Goal: Information Seeking & Learning: Check status

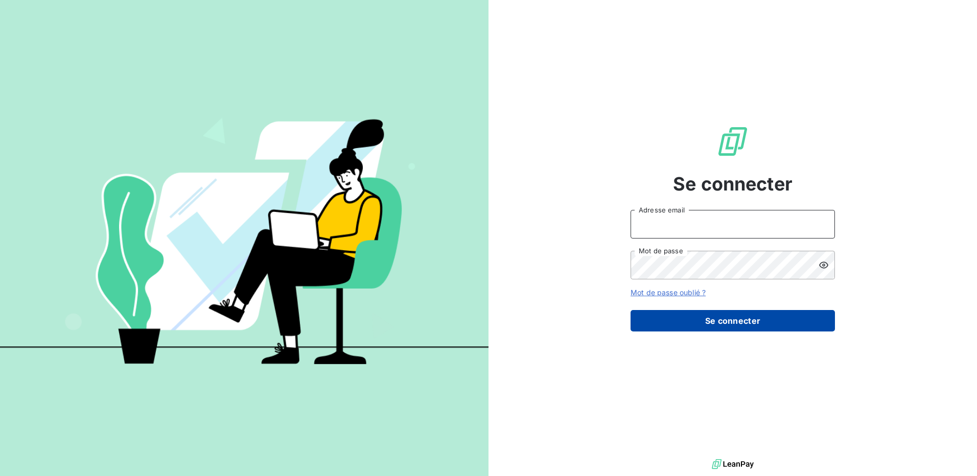
type input "[EMAIL_ADDRESS][DOMAIN_NAME]"
click at [732, 324] on button "Se connecter" at bounding box center [733, 320] width 204 height 21
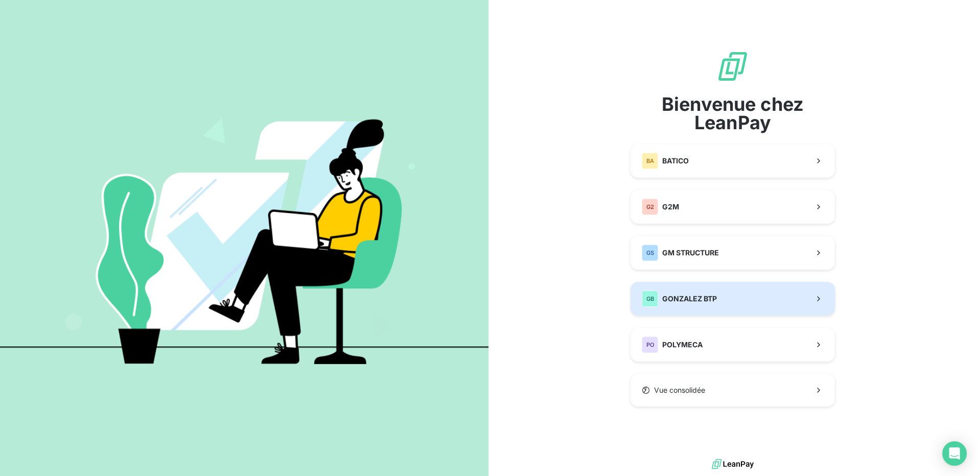
click at [688, 298] on span "GONZALEZ BTP" at bounding box center [689, 299] width 55 height 10
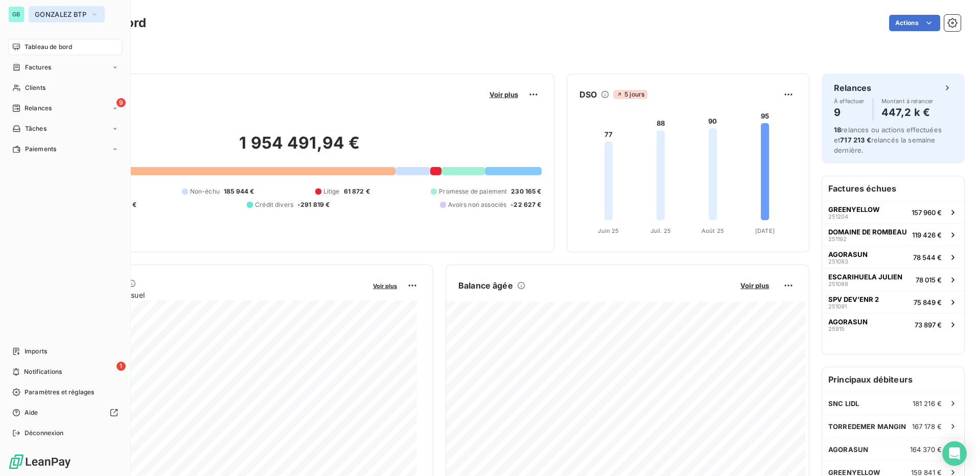
click at [97, 13] on icon "button" at bounding box center [94, 14] width 8 height 10
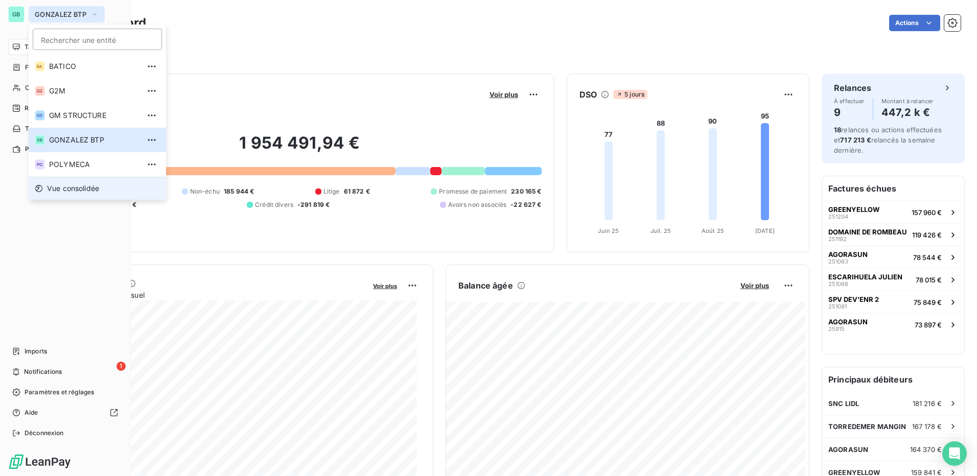
click at [88, 189] on span "Vue consolidée" at bounding box center [73, 188] width 52 height 10
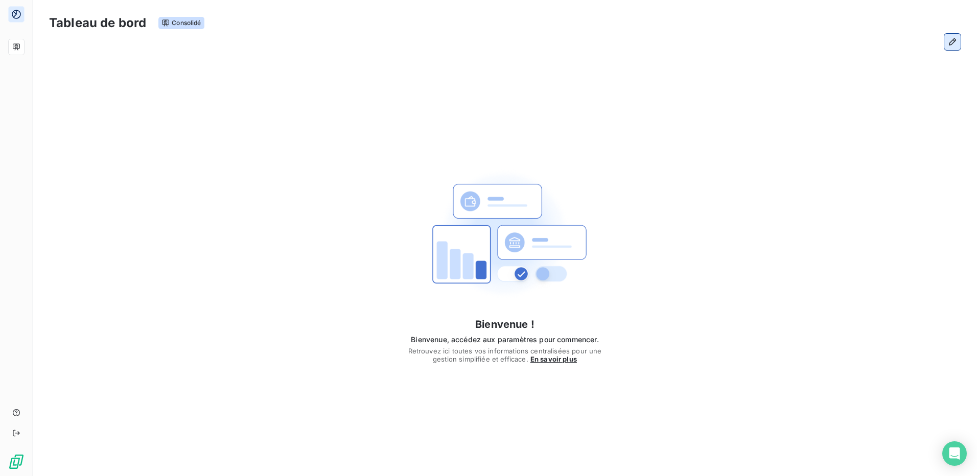
click at [956, 44] on icon "button" at bounding box center [952, 42] width 10 height 10
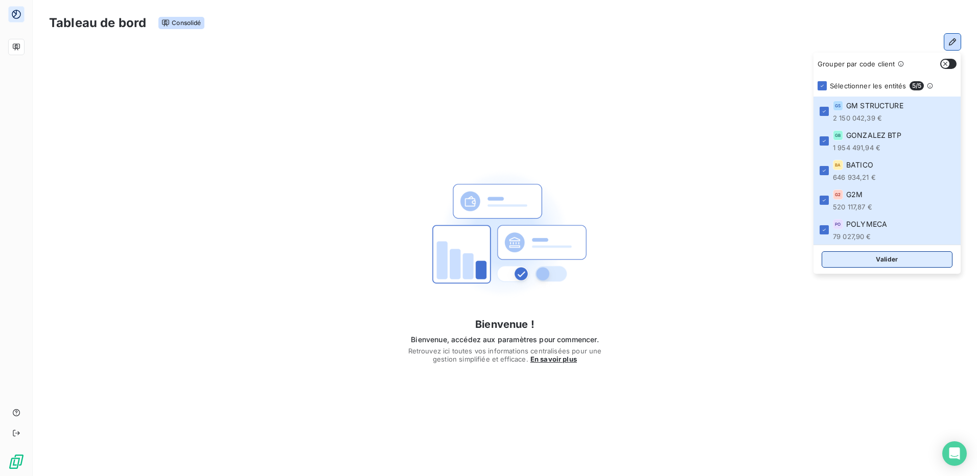
click at [888, 260] on button "Valider" at bounding box center [887, 259] width 131 height 16
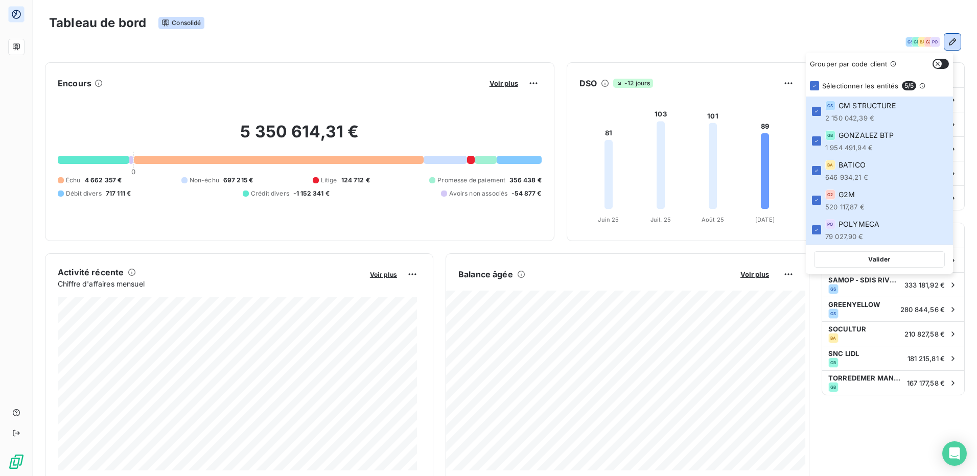
click at [529, 31] on div "Tableau de bord Consolidé" at bounding box center [505, 22] width 912 height 21
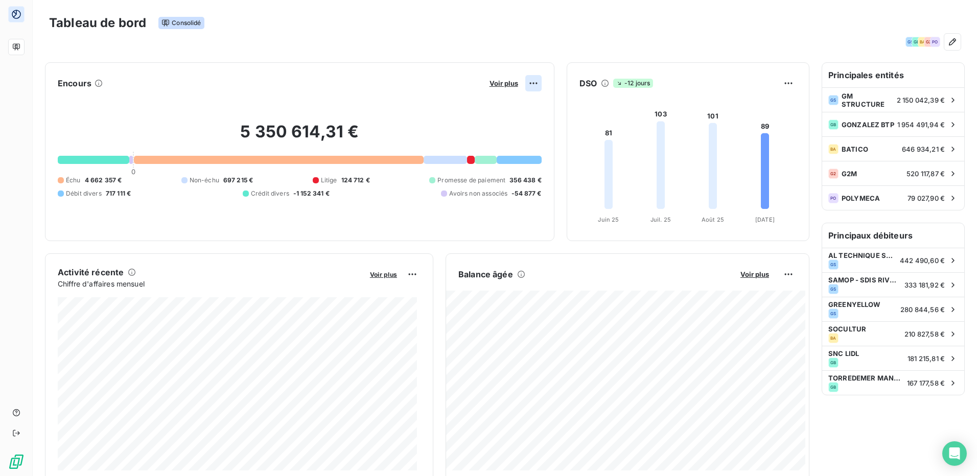
click at [529, 82] on html "Tableau de bord Consolidé GS GB BA G2 PO Encours Voir plus 5 350 614,31 € 0 Éch…" at bounding box center [488, 238] width 977 height 476
click at [493, 84] on html "Tableau de bord Consolidé GS GB BA G2 PO Encours Voir plus 5 350 614,31 € 0 Éch…" at bounding box center [488, 238] width 977 height 476
click at [499, 84] on span "Voir plus" at bounding box center [504, 83] width 29 height 8
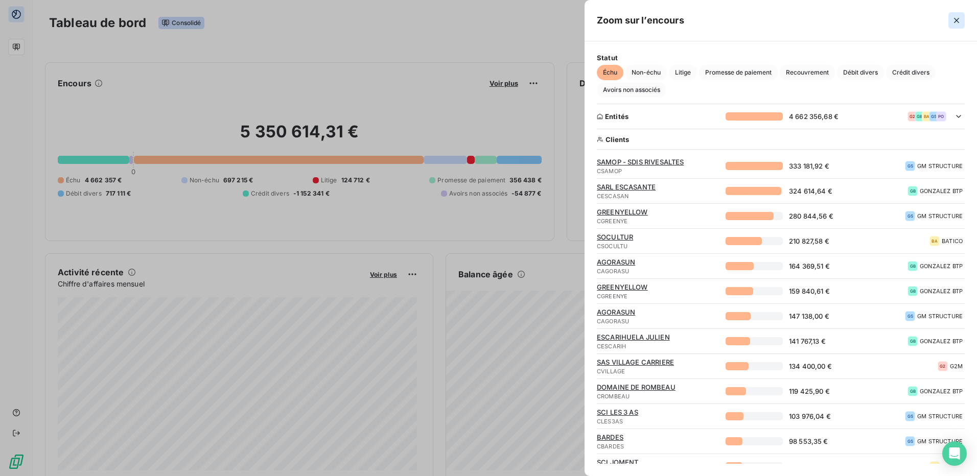
click at [958, 17] on icon "button" at bounding box center [957, 20] width 10 height 10
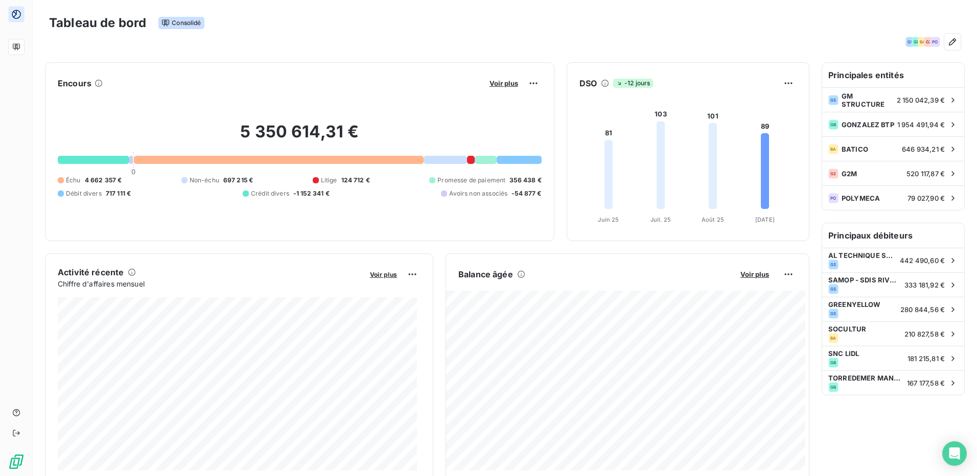
click at [98, 82] on icon at bounding box center [99, 83] width 8 height 8
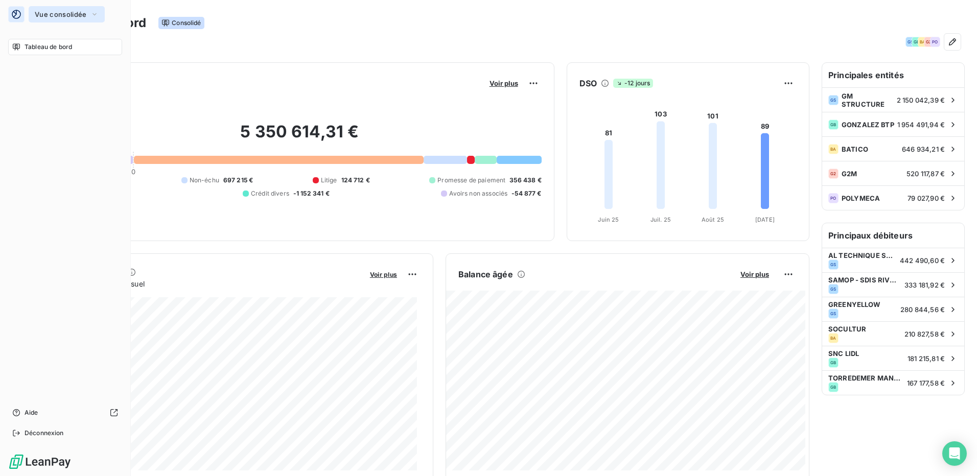
click at [51, 11] on span "Vue consolidée" at bounding box center [61, 14] width 52 height 8
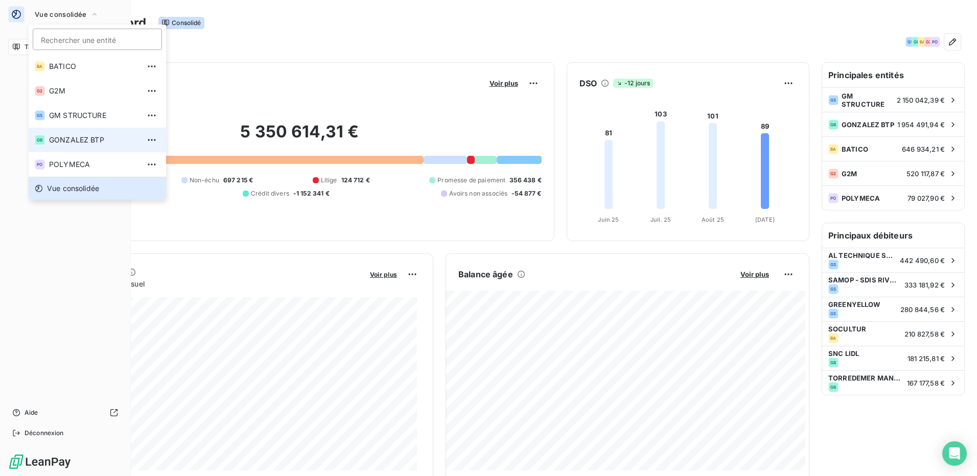
click at [60, 141] on span "GONZALEZ BTP" at bounding box center [94, 140] width 90 height 10
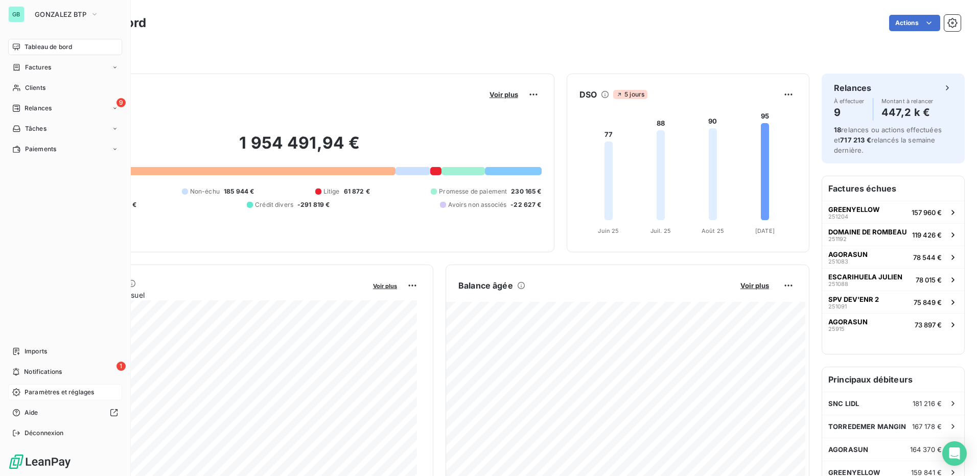
click at [45, 397] on div "Paramètres et réglages" at bounding box center [65, 392] width 114 height 16
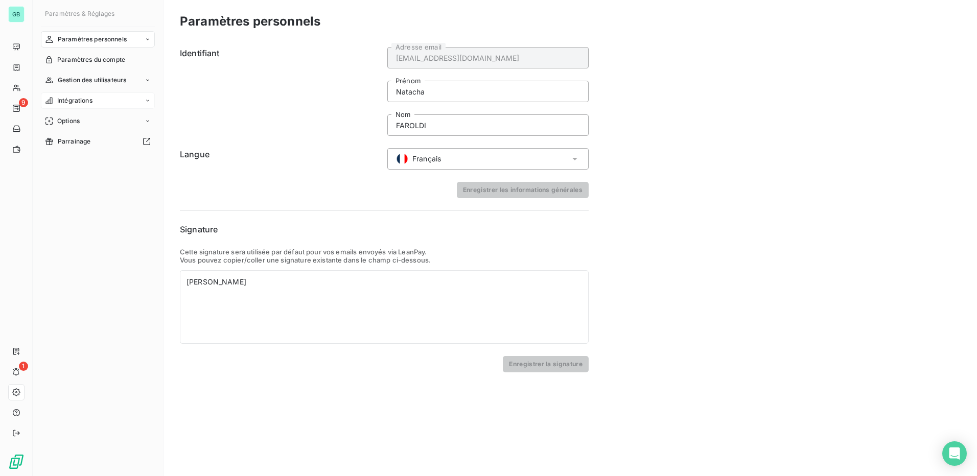
click at [80, 101] on span "Intégrations" at bounding box center [74, 100] width 35 height 9
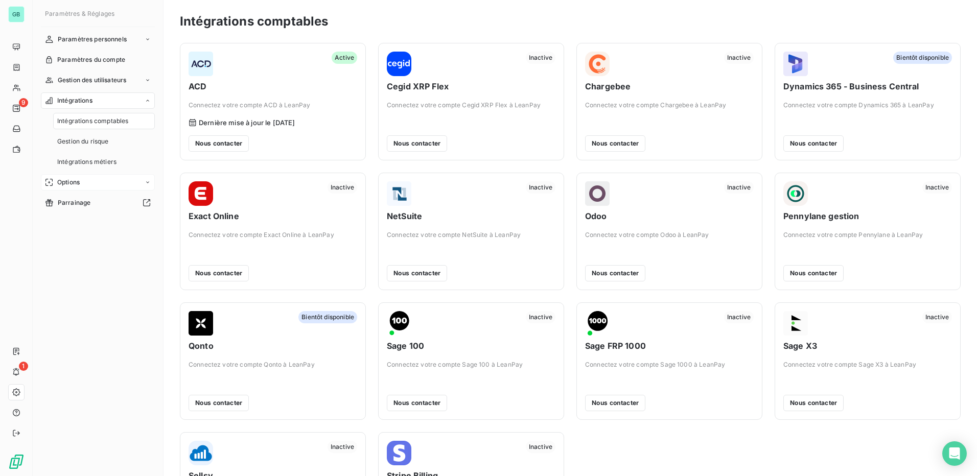
click at [80, 183] on span "Options" at bounding box center [68, 182] width 22 height 9
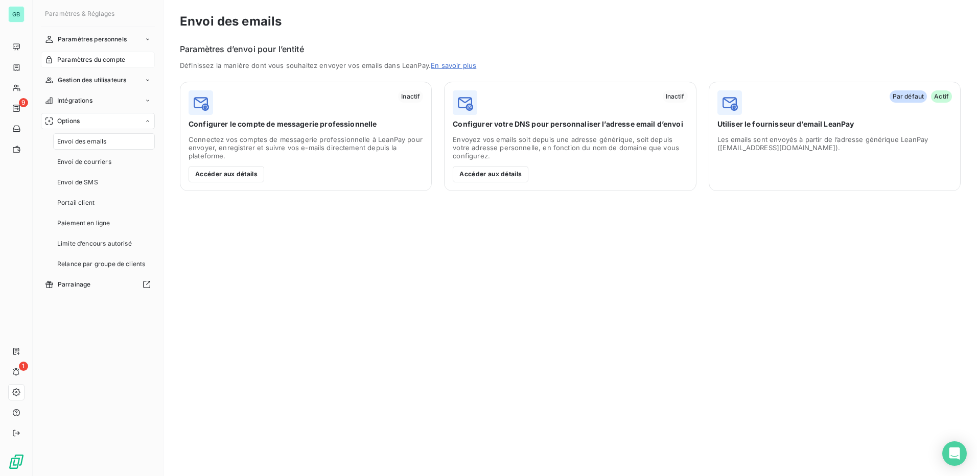
click at [89, 59] on span "Paramètres du compte" at bounding box center [91, 59] width 68 height 9
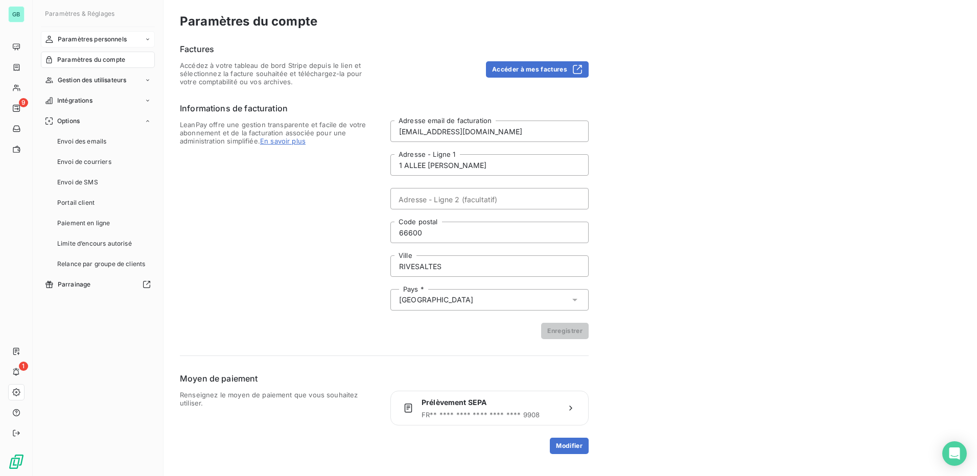
click at [101, 39] on span "Paramètres personnels" at bounding box center [92, 39] width 69 height 9
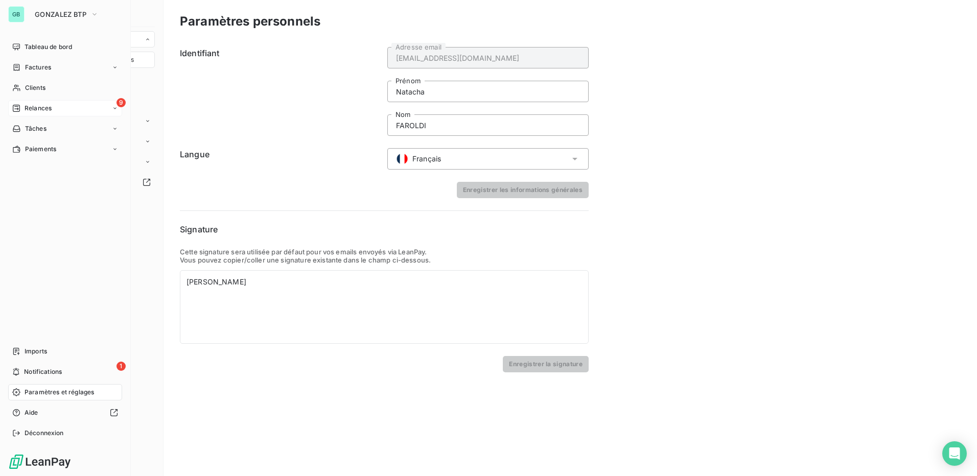
click at [60, 108] on div "9 Relances" at bounding box center [65, 108] width 114 height 16
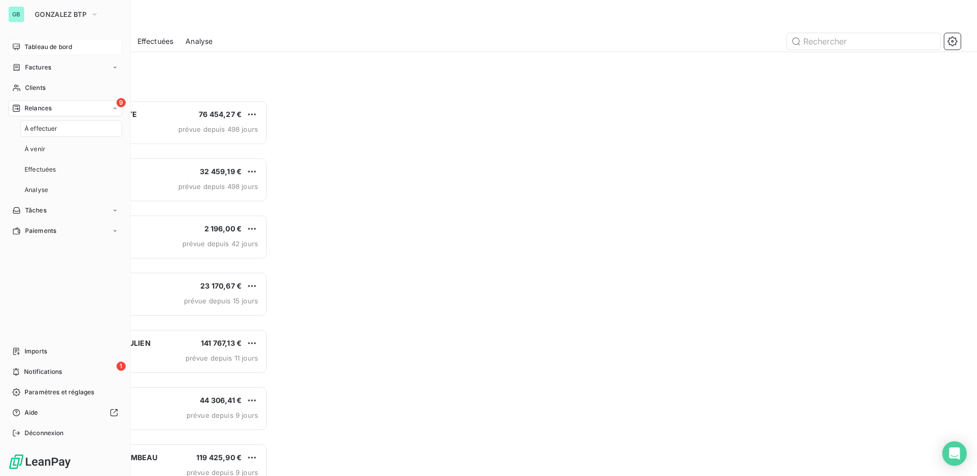
scroll to position [368, 211]
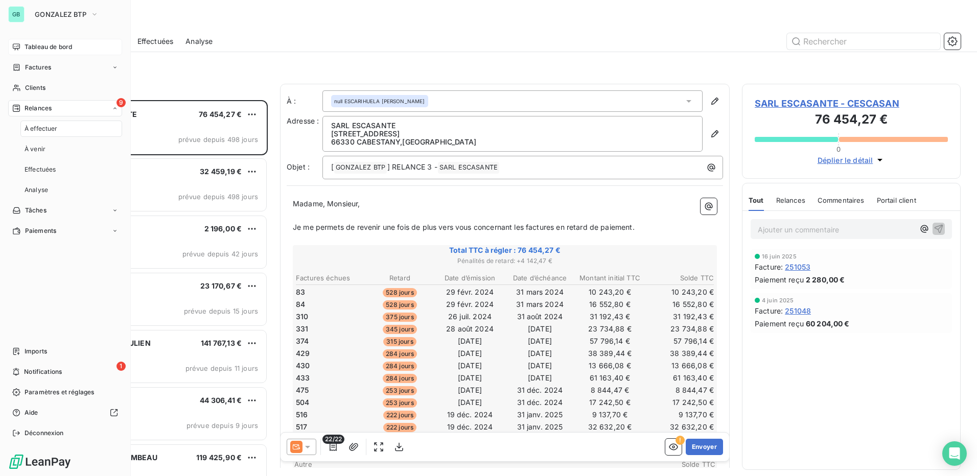
click at [64, 44] on span "Tableau de bord" at bounding box center [49, 46] width 48 height 9
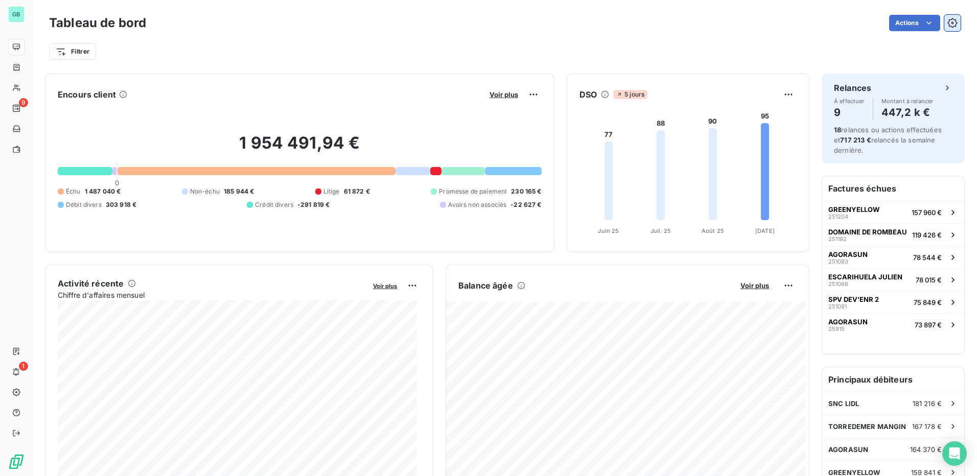
click at [947, 24] on icon "button" at bounding box center [952, 23] width 10 height 10
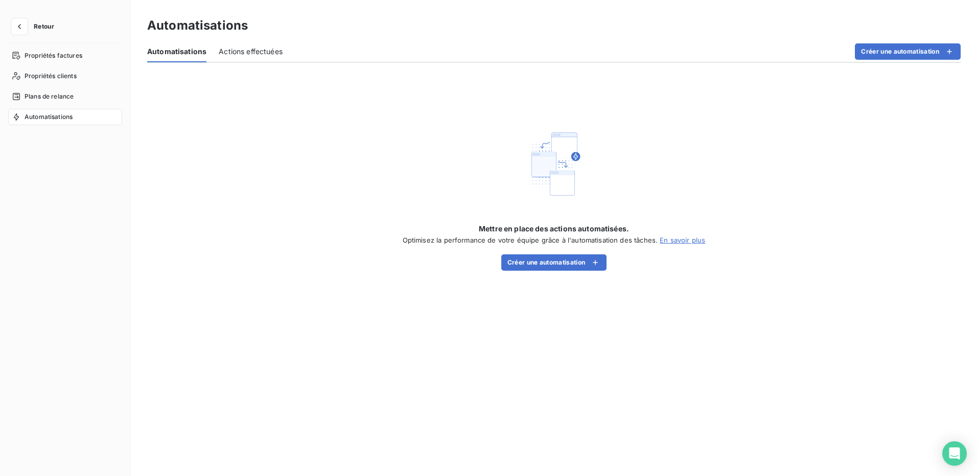
click at [254, 53] on span "Actions effectuées" at bounding box center [251, 52] width 64 height 10
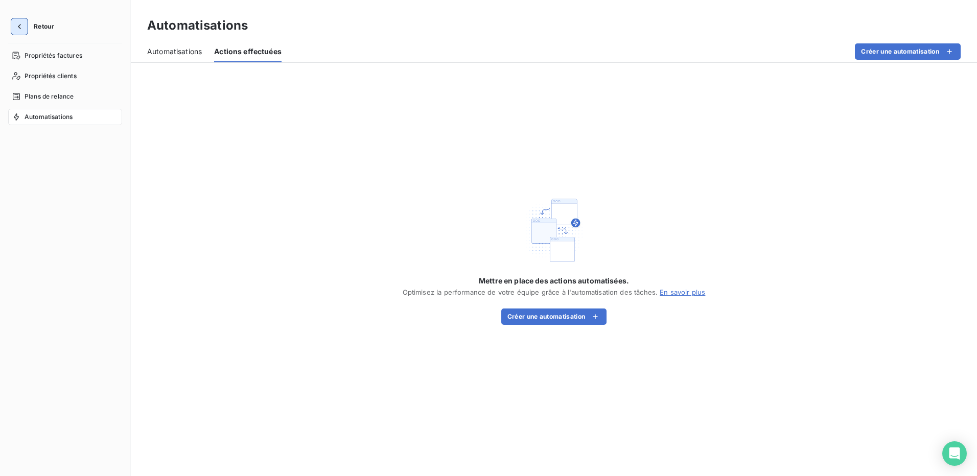
click at [17, 29] on icon "button" at bounding box center [19, 26] width 10 height 10
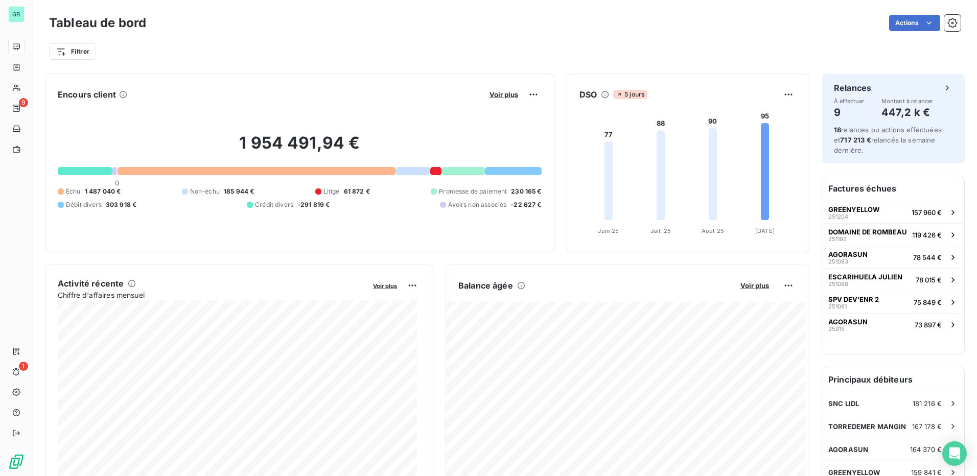
click at [649, 39] on html "GB 9 1 Tableau de bord Actions Filtrer Encours client Voir plus 1 954 491,94 € …" at bounding box center [488, 238] width 977 height 476
click at [952, 454] on icon "Open Intercom Messenger" at bounding box center [954, 453] width 12 height 13
click at [868, 44] on div "Exporter le tableau de bord" at bounding box center [870, 45] width 118 height 16
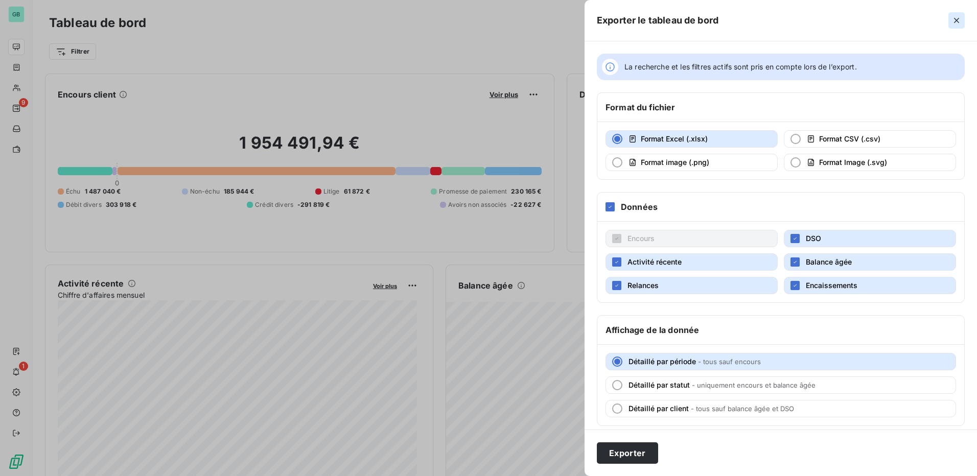
click at [958, 21] on icon "button" at bounding box center [956, 20] width 5 height 5
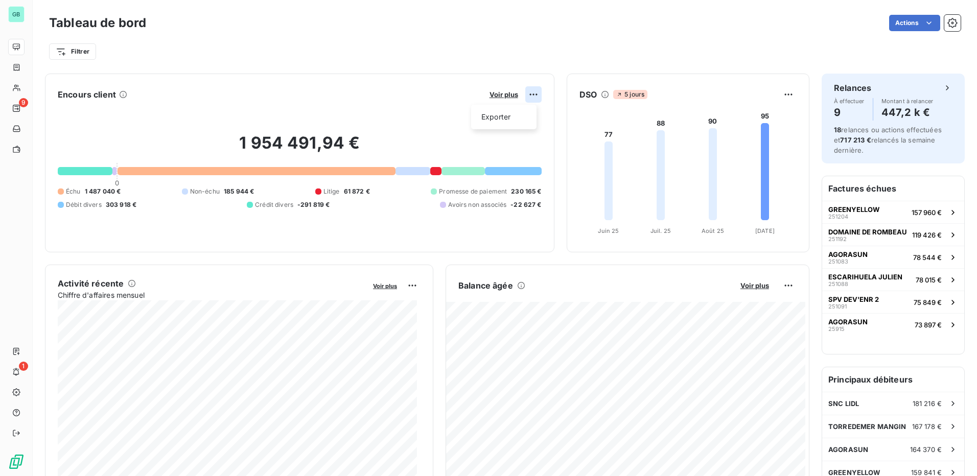
click at [527, 91] on html "GB 9 1 Tableau de bord Actions Filtrer Encours client Voir plus Exporter 1 954 …" at bounding box center [488, 238] width 977 height 476
click at [497, 95] on html "GB 9 1 Tableau de bord Actions Filtrer Encours client Voir plus Exporter 1 954 …" at bounding box center [488, 238] width 977 height 476
click at [497, 95] on span "Voir plus" at bounding box center [504, 94] width 29 height 8
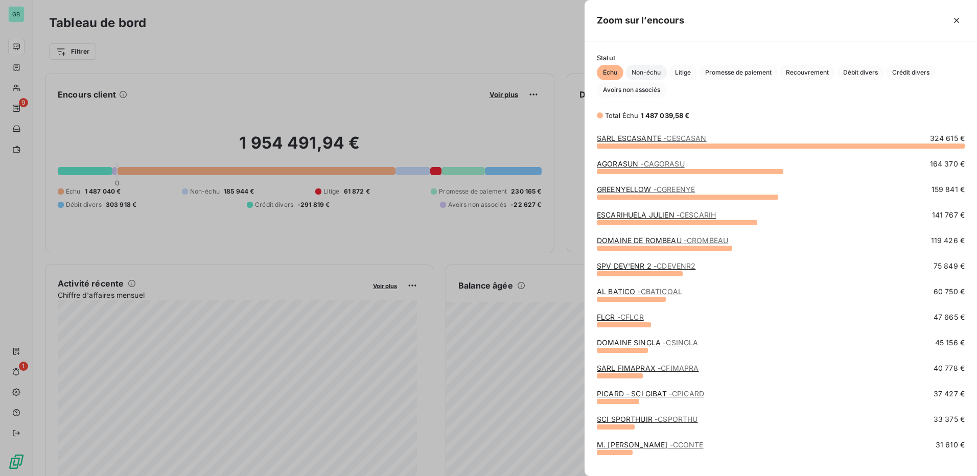
click at [648, 73] on span "Non-échu" at bounding box center [645, 72] width 41 height 15
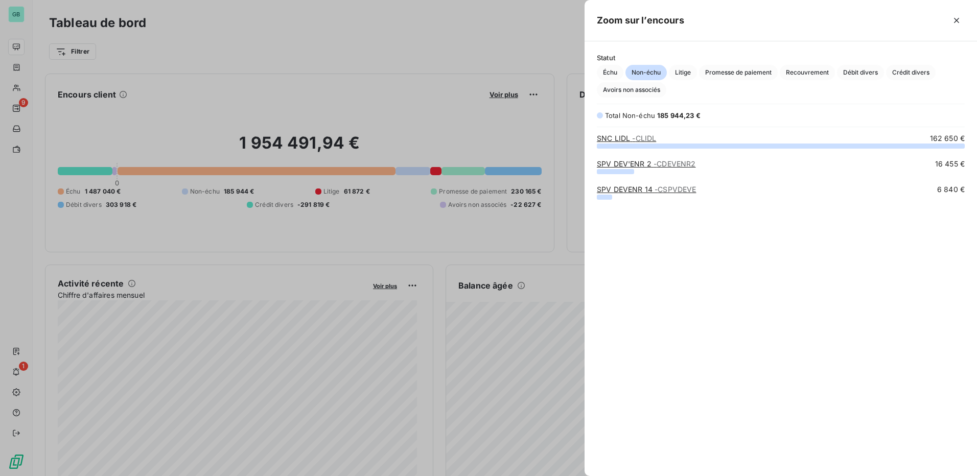
scroll to position [323, 385]
click at [957, 22] on icon "button" at bounding box center [957, 20] width 10 height 10
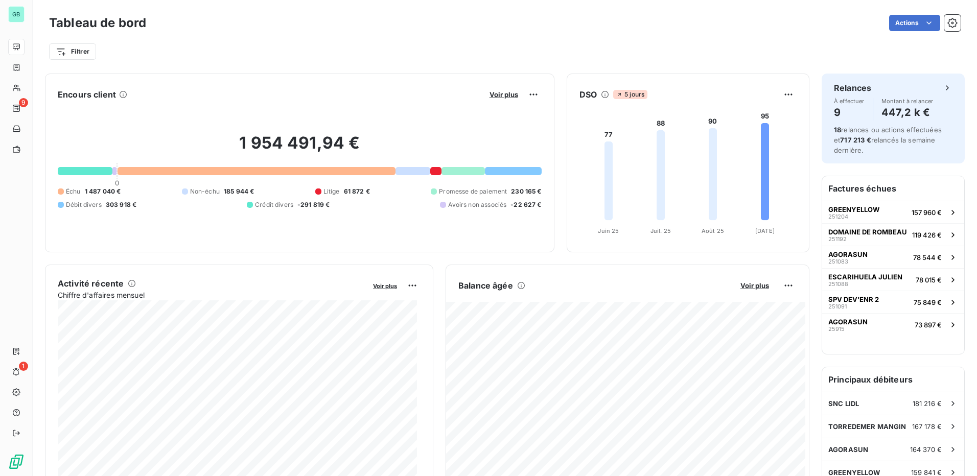
click at [326, 193] on span "Litige" at bounding box center [331, 191] width 16 height 9
click at [71, 51] on html "GB 9 1 Tableau de bord Actions Filtrer Rechercher et sélectionner Client Plan d…" at bounding box center [488, 238] width 977 height 476
click at [258, 50] on html "GB 9 1 Tableau de bord Actions Filtrer Rechercher et sélectionner Client Plan d…" at bounding box center [488, 238] width 977 height 476
click at [947, 21] on icon "button" at bounding box center [952, 23] width 10 height 10
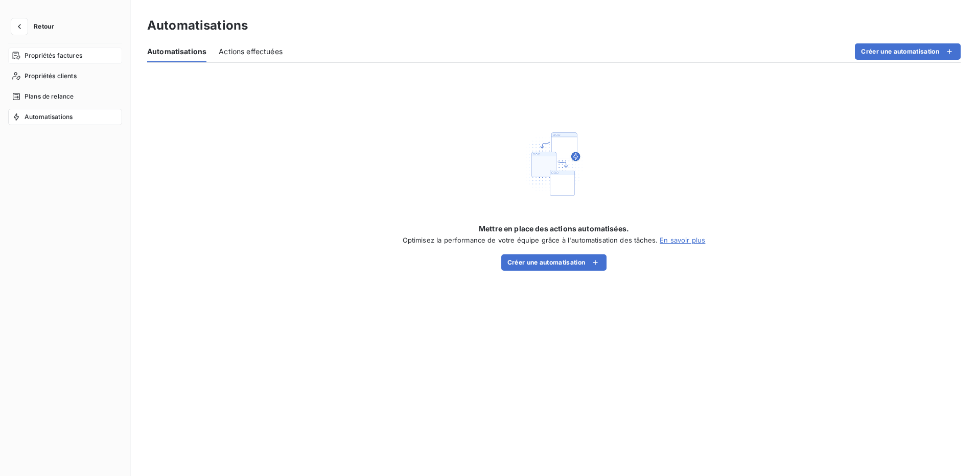
click at [48, 56] on span "Propriétés factures" at bounding box center [54, 55] width 58 height 9
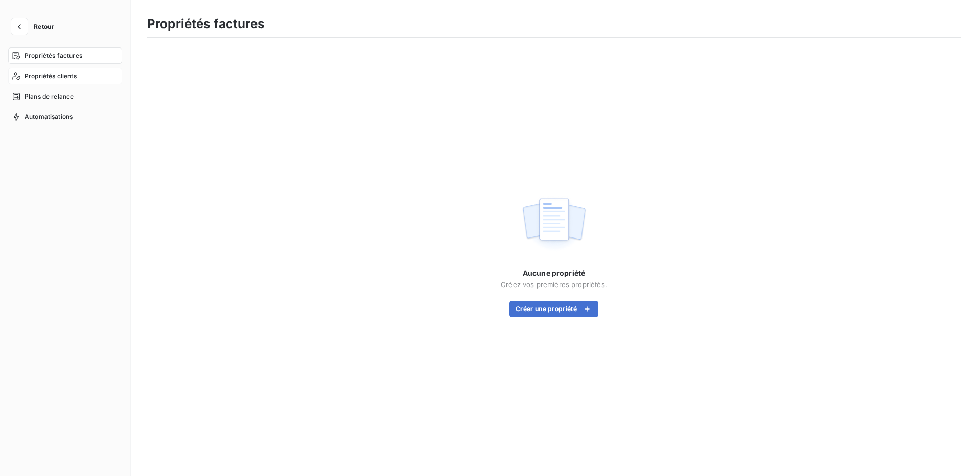
click at [48, 77] on span "Propriétés clients" at bounding box center [51, 76] width 52 height 9
click at [45, 100] on span "Plans de relance" at bounding box center [49, 96] width 49 height 9
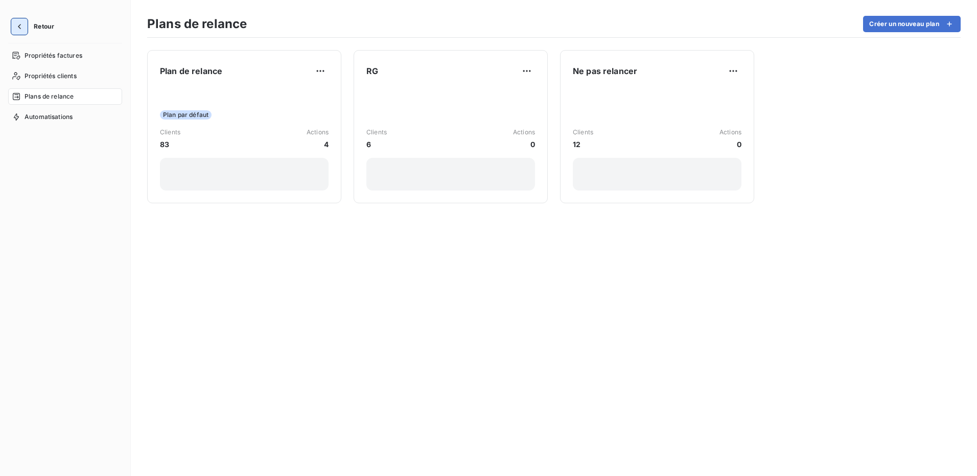
click at [21, 26] on icon "button" at bounding box center [19, 26] width 10 height 10
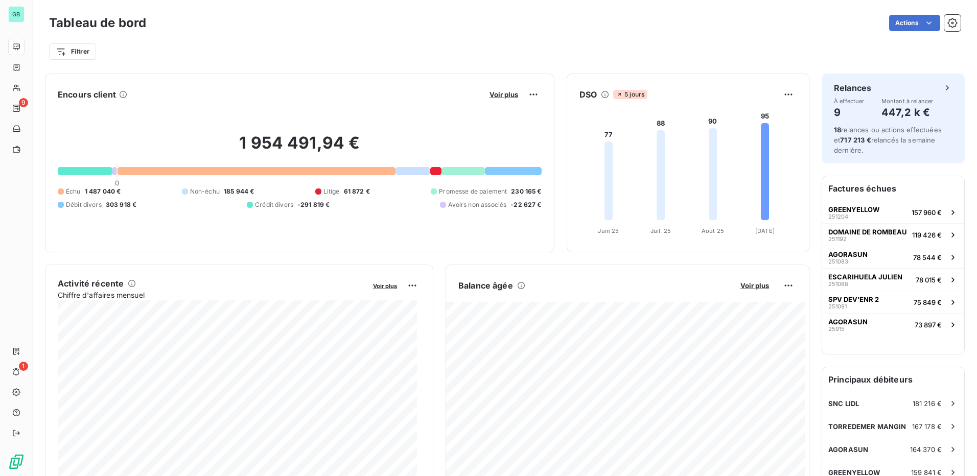
click at [648, 39] on html "GB 9 1 Tableau de bord Actions Filtrer Encours client Voir plus 1 954 491,94 € …" at bounding box center [488, 238] width 977 height 476
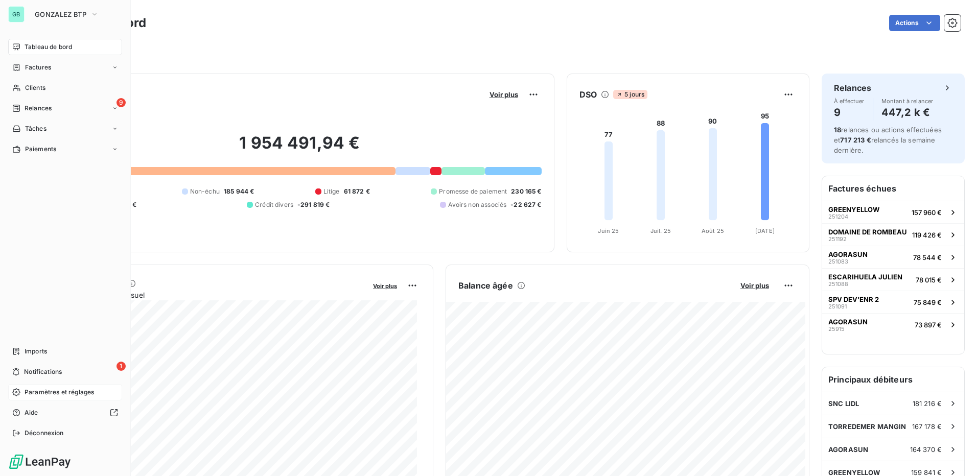
click at [61, 389] on span "Paramètres et réglages" at bounding box center [59, 392] width 69 height 9
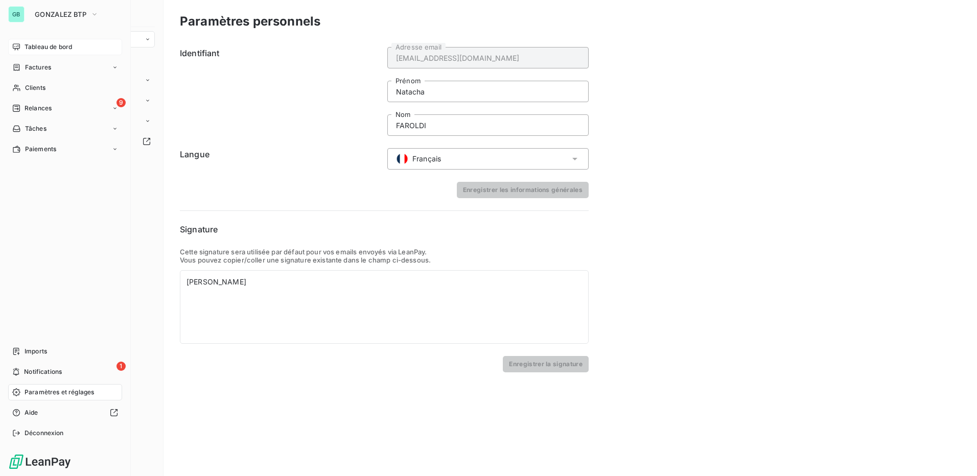
click at [36, 50] on span "Tableau de bord" at bounding box center [49, 46] width 48 height 9
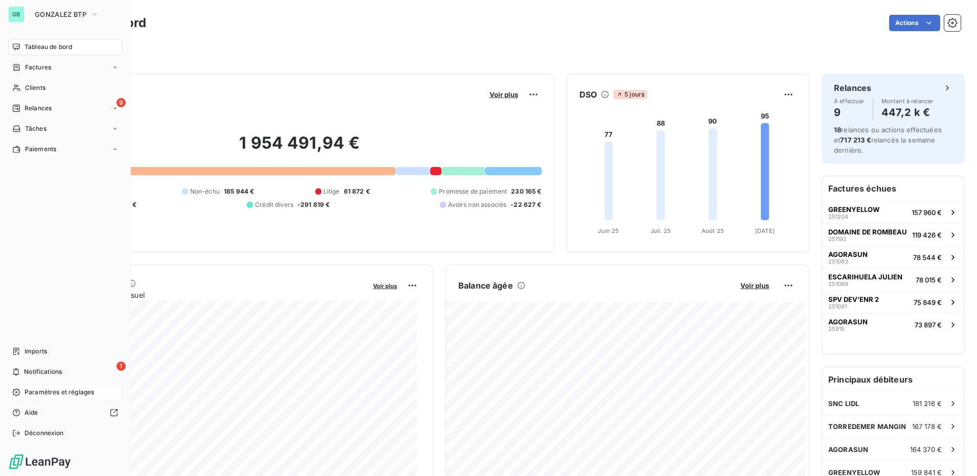
click at [38, 393] on span "Paramètres et réglages" at bounding box center [59, 392] width 69 height 9
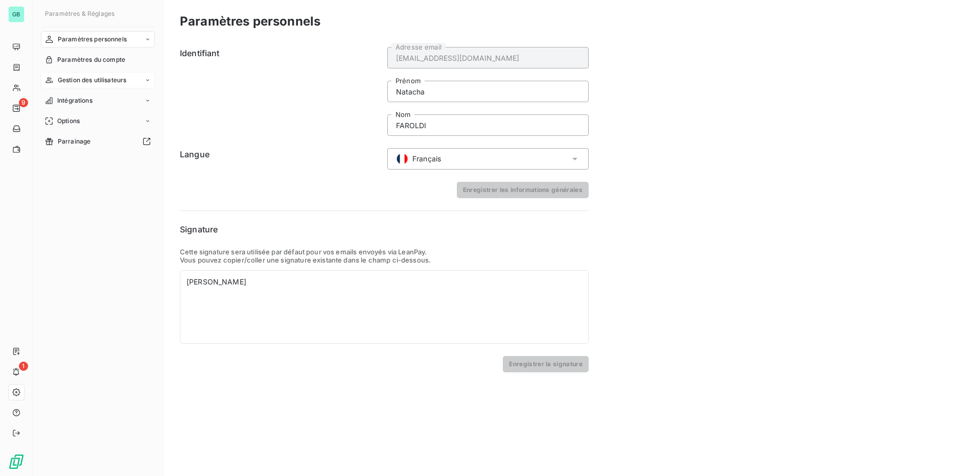
click at [100, 82] on span "Gestion des utilisateurs" at bounding box center [92, 80] width 69 height 9
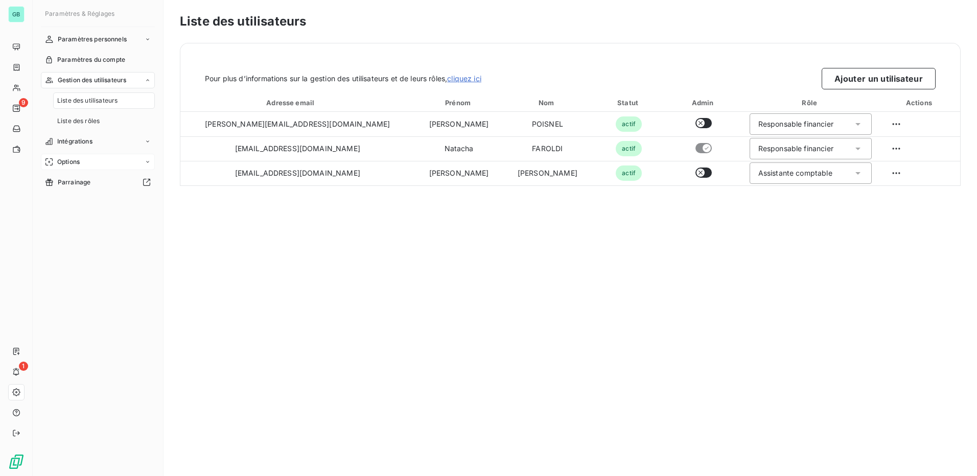
click at [87, 163] on div "Options" at bounding box center [98, 162] width 114 height 16
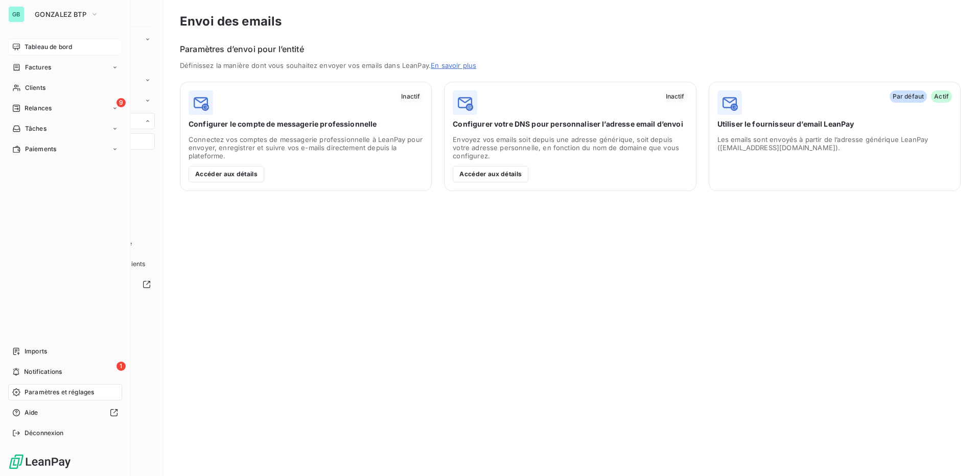
click at [32, 45] on span "Tableau de bord" at bounding box center [49, 46] width 48 height 9
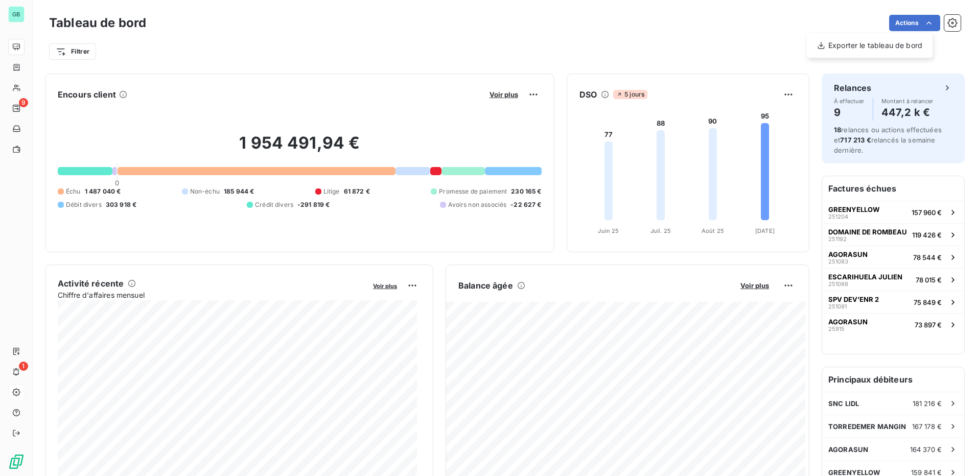
click at [560, 19] on html "GB 9 1 Tableau de bord Actions Exporter le tableau de bord Filtrer Encours clie…" at bounding box center [488, 238] width 977 height 476
click at [236, 142] on h2 "1 954 491,94 €" at bounding box center [300, 148] width 484 height 31
drag, startPoint x: 236, startPoint y: 142, endPoint x: 357, endPoint y: 144, distance: 120.6
click at [357, 144] on h2 "1 954 491,94 €" at bounding box center [300, 148] width 484 height 31
click at [386, 226] on div "1 954 491,94 € 0 Échu 1 487 040 € Non-échu 185 944 € Litige 61 872 € Promesse d…" at bounding box center [300, 171] width 484 height 137
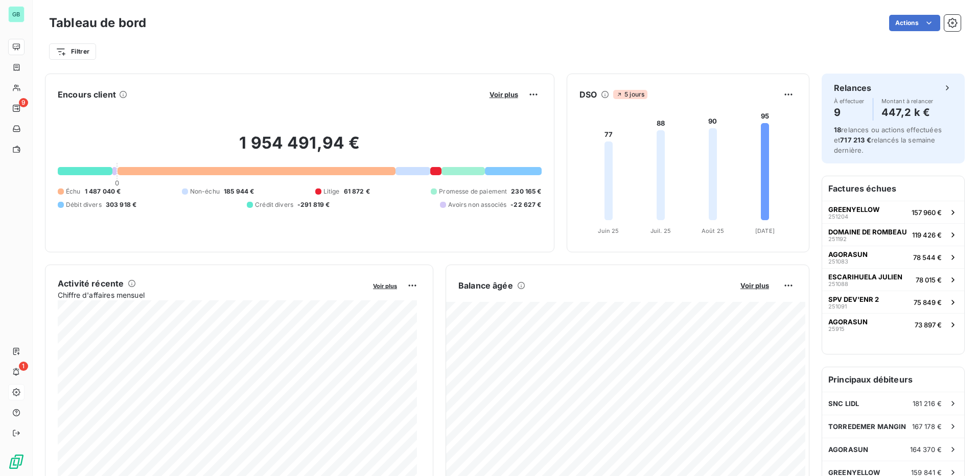
click at [452, 192] on span "Promesse de paiement" at bounding box center [473, 191] width 68 height 9
click at [493, 96] on span "Voir plus" at bounding box center [504, 94] width 29 height 8
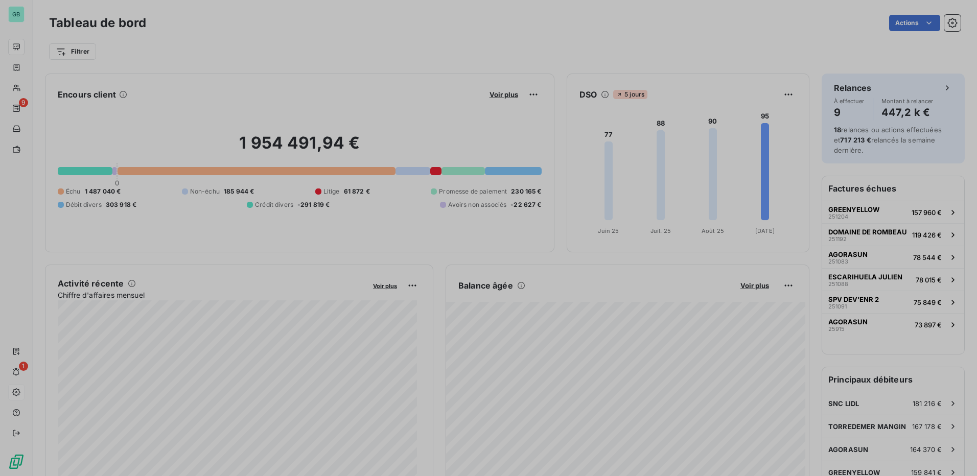
scroll to position [323, 385]
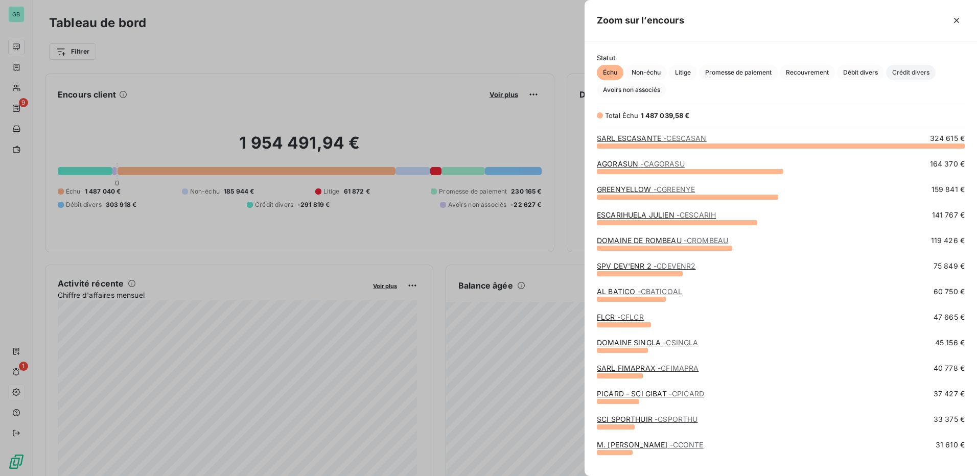
click at [907, 75] on span "Crédit divers" at bounding box center [911, 72] width 50 height 15
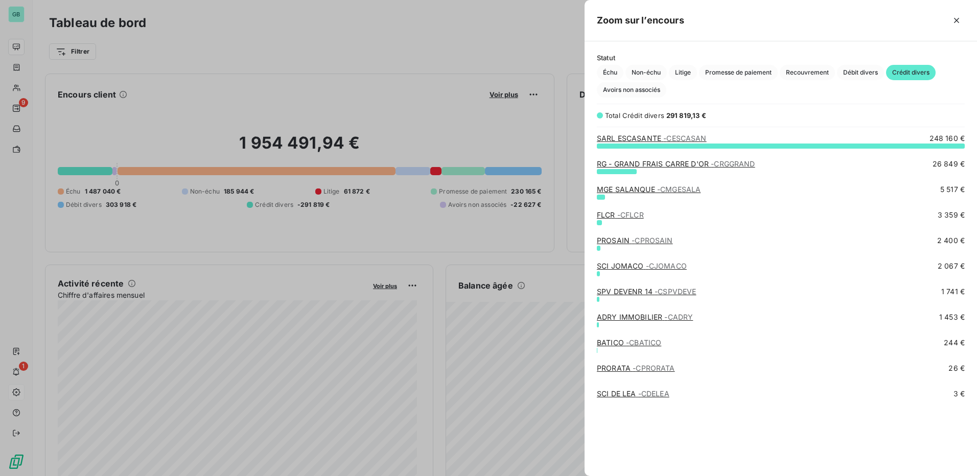
click at [367, 132] on div at bounding box center [488, 238] width 977 height 476
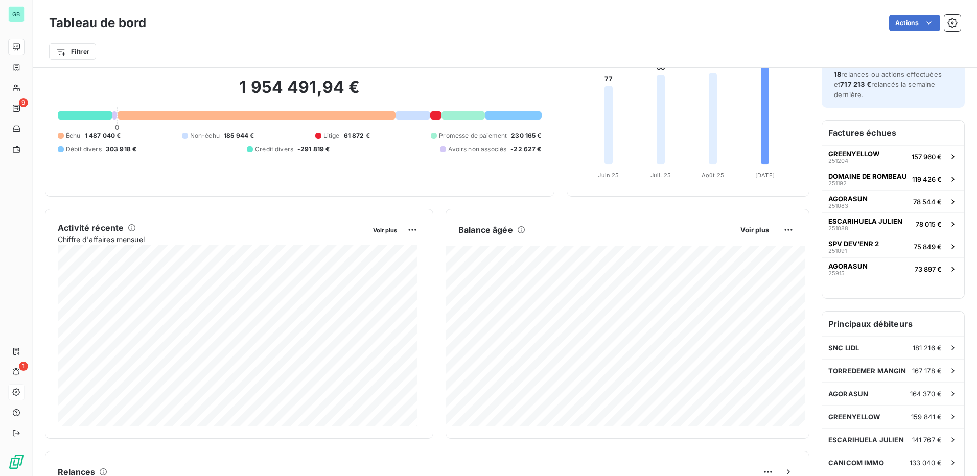
scroll to position [0, 0]
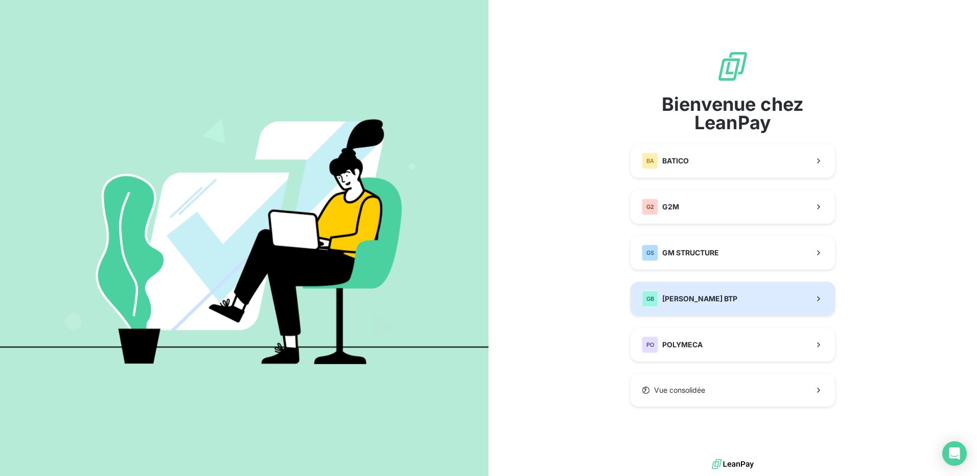
click at [696, 300] on span "GONZALEZ BTP" at bounding box center [699, 299] width 75 height 10
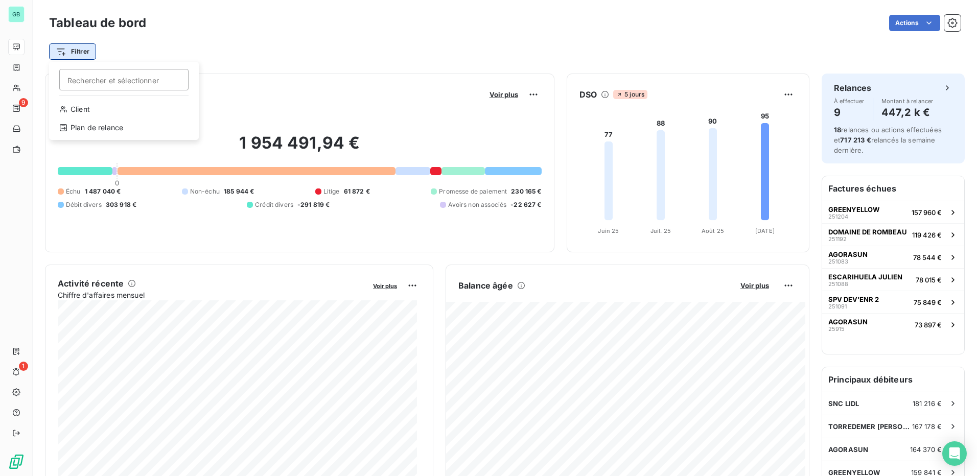
click at [69, 53] on html "GB 9 1 Tableau de bord Actions Filtrer Rechercher et sélectionner Client Plan d…" at bounding box center [488, 238] width 977 height 476
click at [84, 111] on div "Client" at bounding box center [124, 109] width 142 height 16
click at [216, 78] on icon at bounding box center [214, 78] width 5 height 3
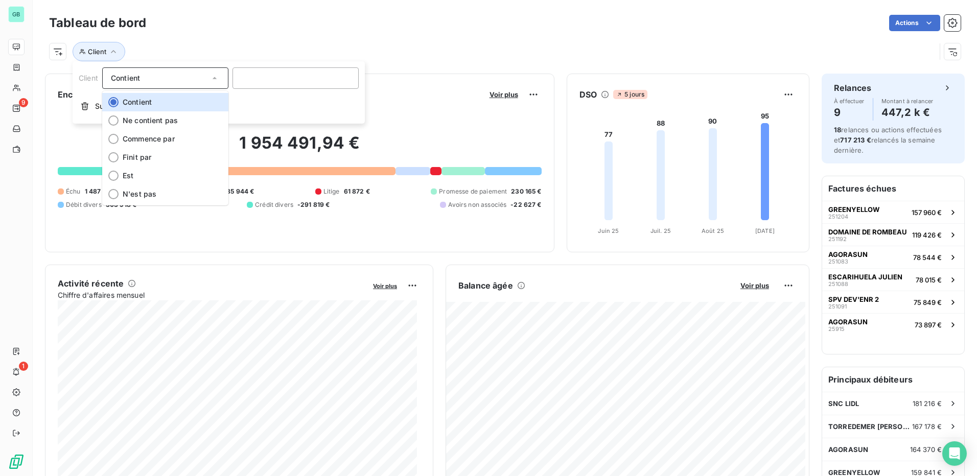
click at [216, 78] on icon at bounding box center [215, 78] width 4 height 2
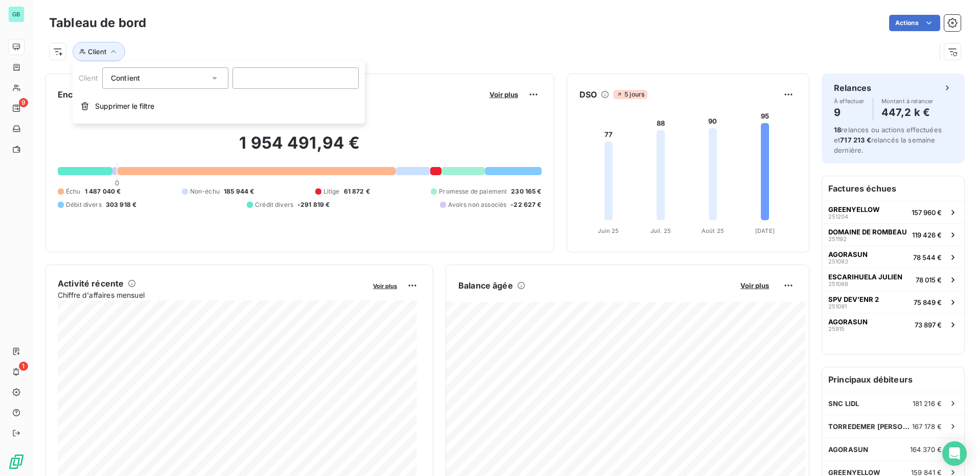
click at [222, 50] on div "Client" at bounding box center [492, 51] width 887 height 19
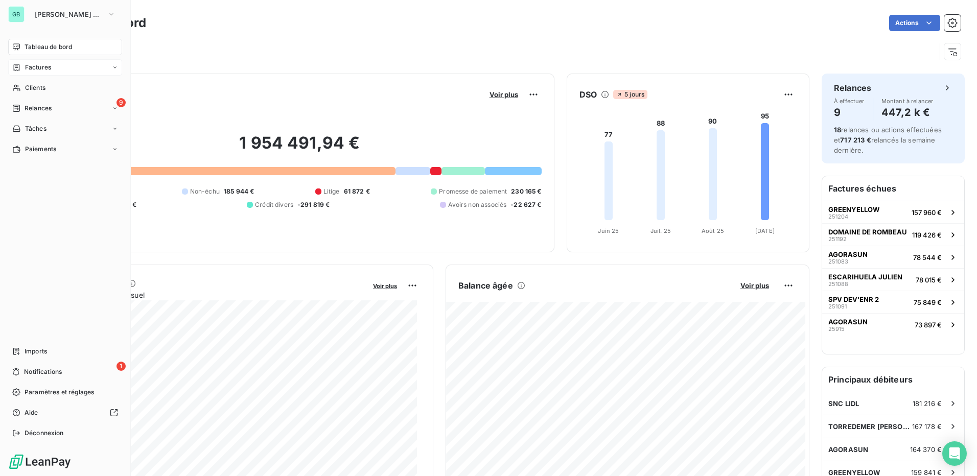
click at [42, 66] on span "Factures" at bounding box center [38, 67] width 26 height 9
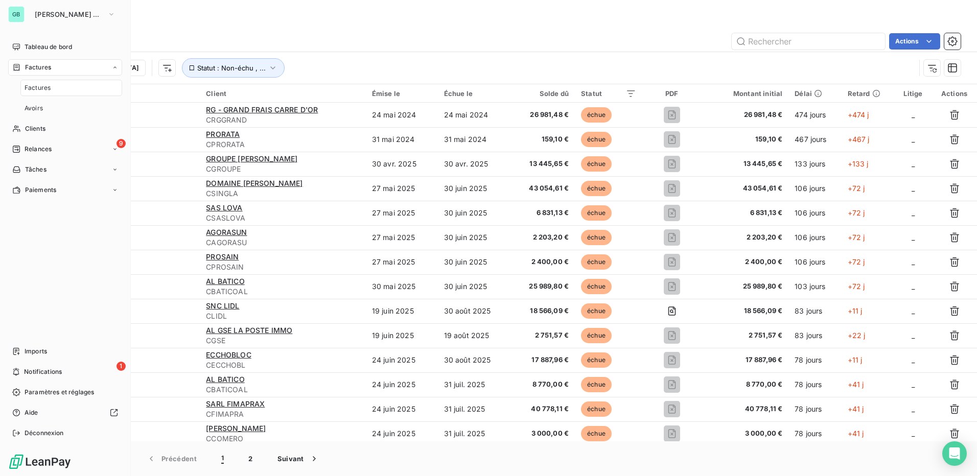
click at [38, 88] on span "Factures" at bounding box center [38, 87] width 26 height 9
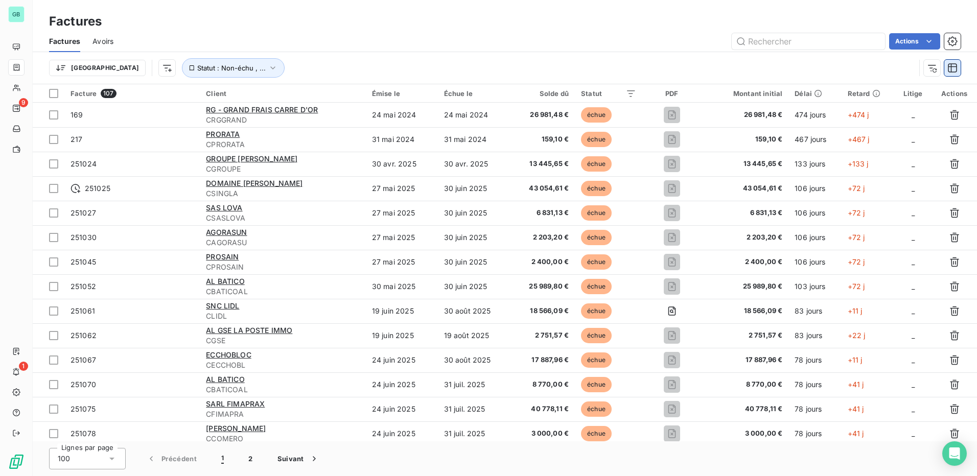
click at [954, 67] on icon "button" at bounding box center [952, 68] width 10 height 10
click at [934, 72] on icon "button" at bounding box center [932, 68] width 10 height 10
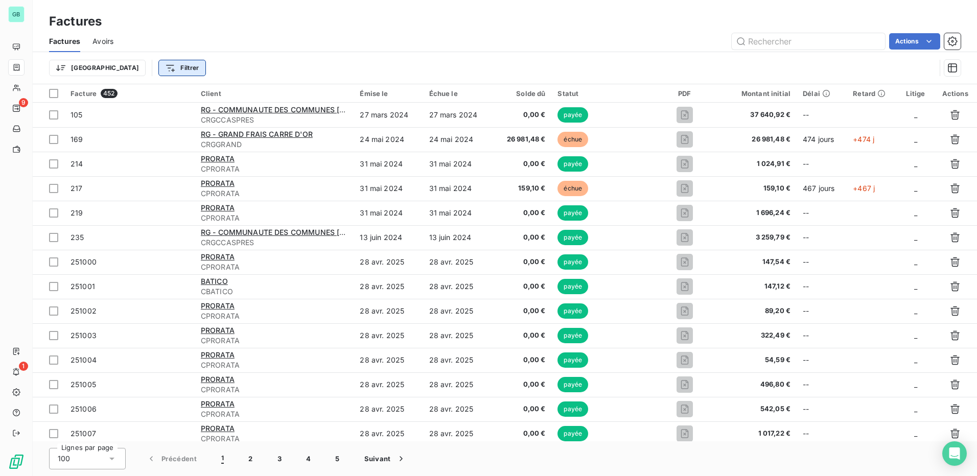
click at [138, 66] on html "GB 9 1 Factures Factures Avoirs Actions Trier Filtrer Facture 452 Client Émise …" at bounding box center [488, 238] width 977 height 476
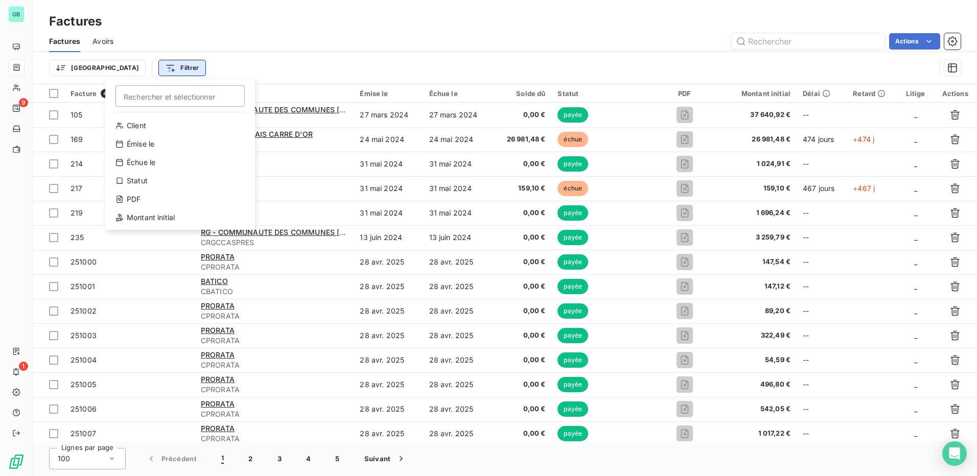
click at [138, 66] on html "GB 9 1 Factures Factures Avoirs Actions Trier Filtrer Rechercher et sélectionne…" at bounding box center [488, 238] width 977 height 476
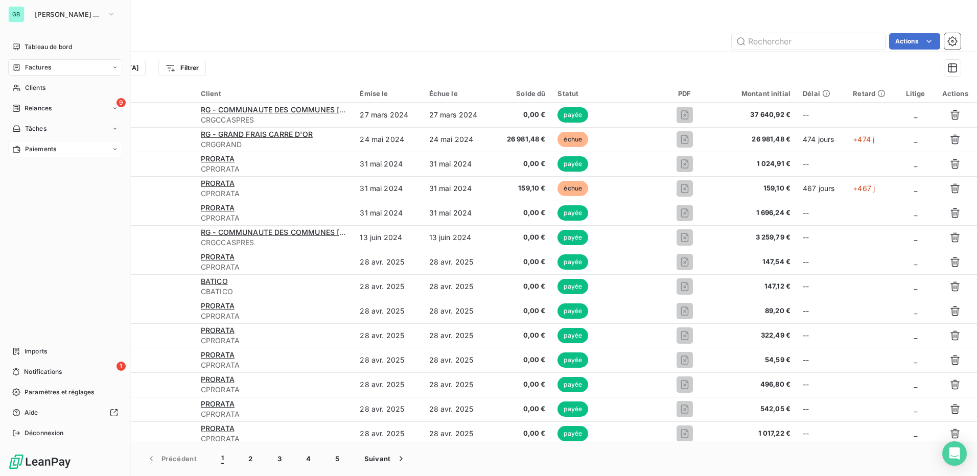
click at [14, 147] on icon at bounding box center [16, 149] width 9 height 8
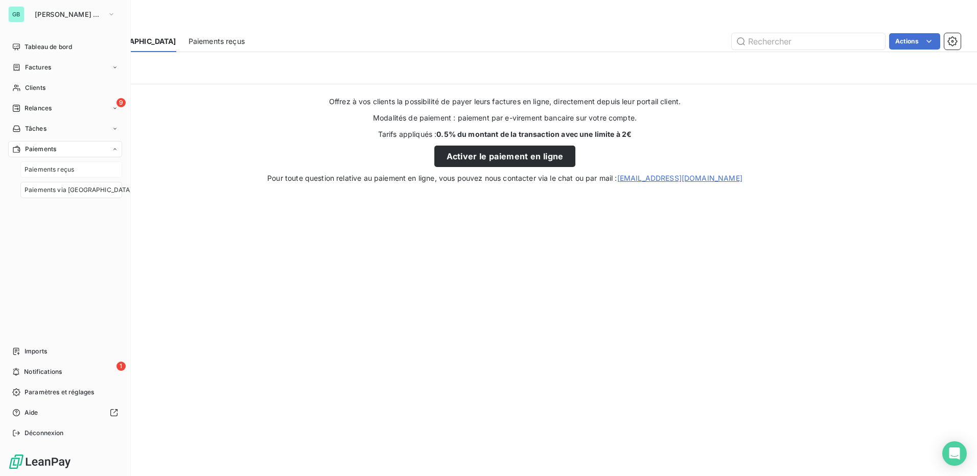
click at [55, 173] on span "Paiements reçus" at bounding box center [50, 169] width 50 height 9
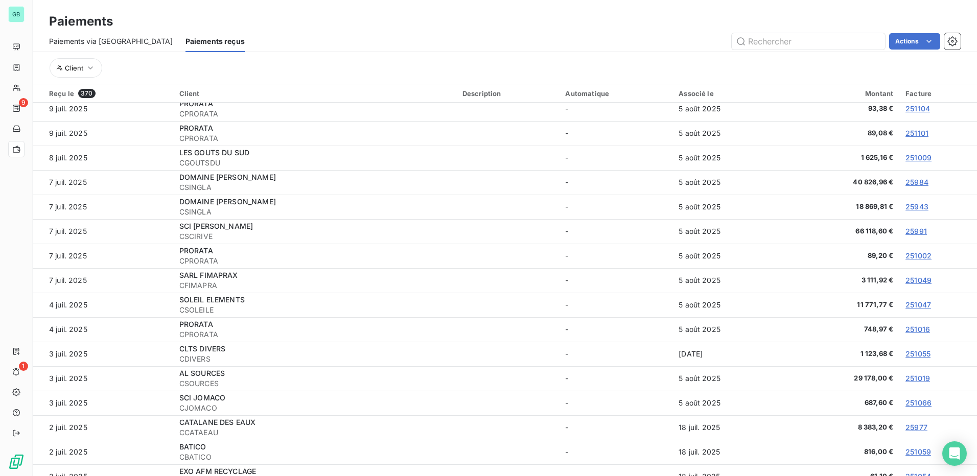
scroll to position [1891, 0]
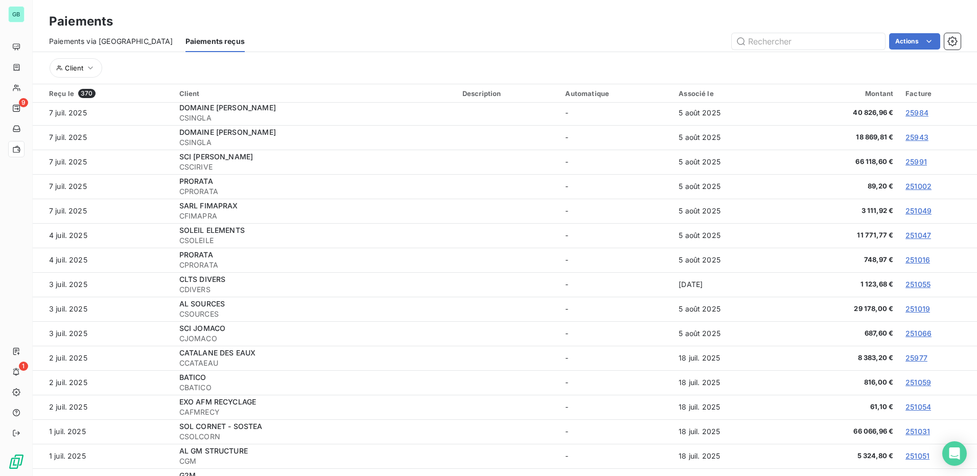
click at [928, 21] on html "GB 9 1 Paiements Paiements via le Portail Paiements reçus Actions Client Reçu l…" at bounding box center [488, 238] width 977 height 476
click at [958, 41] on button "button" at bounding box center [952, 41] width 16 height 16
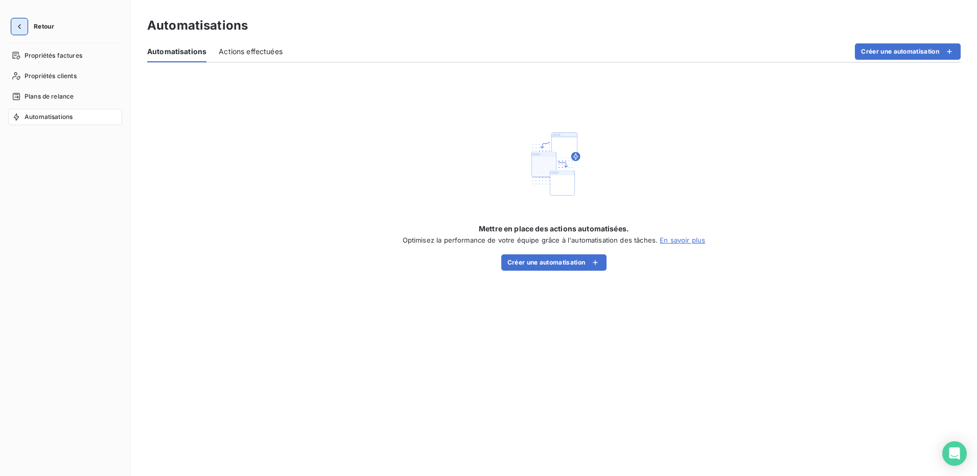
click at [17, 25] on icon "button" at bounding box center [19, 26] width 10 height 10
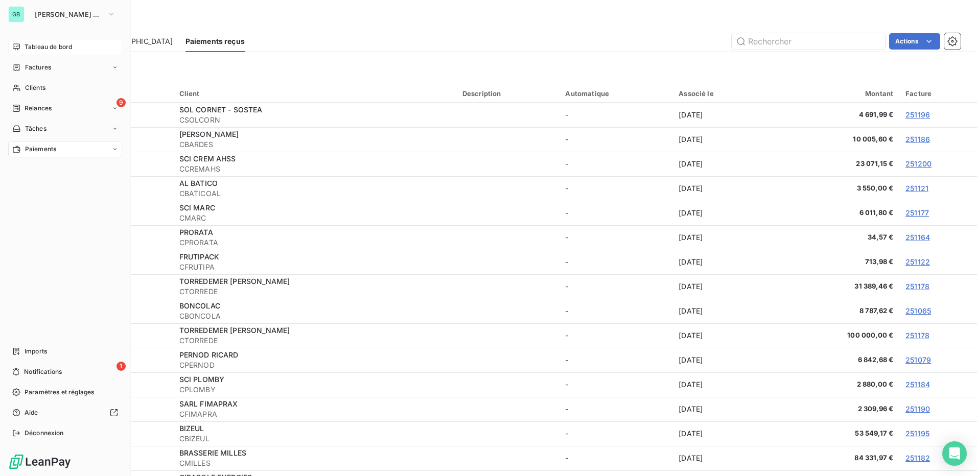
click at [31, 43] on span "Tableau de bord" at bounding box center [49, 46] width 48 height 9
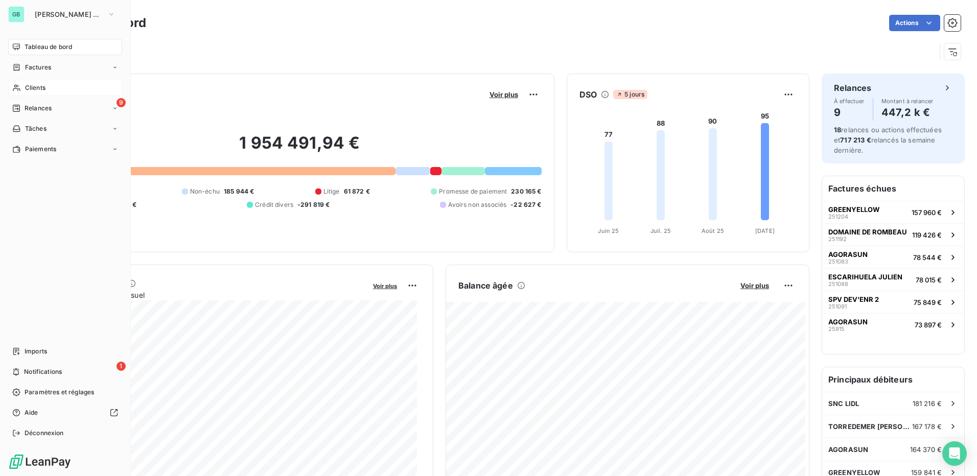
click at [39, 88] on span "Clients" at bounding box center [35, 87] width 20 height 9
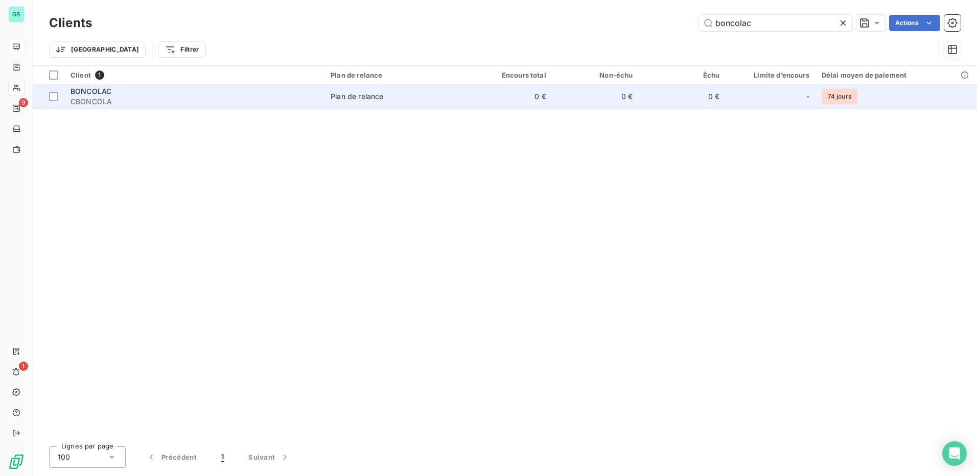
type input "boncolac"
click at [89, 91] on span "BONCOLAC" at bounding box center [91, 91] width 41 height 9
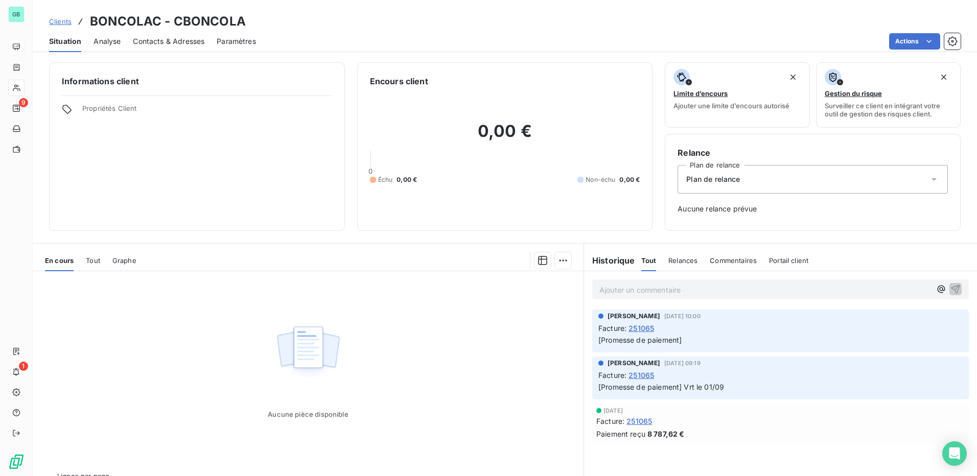
click at [104, 43] on span "Analyse" at bounding box center [107, 41] width 27 height 10
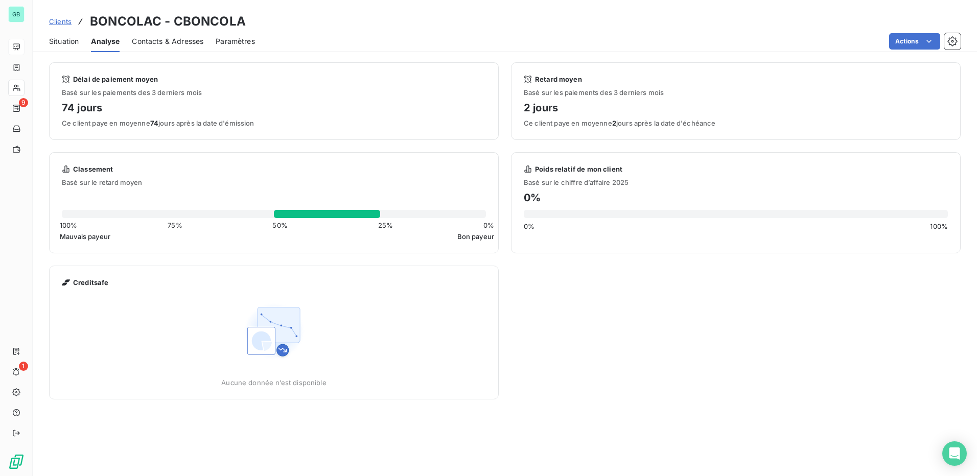
click at [54, 40] on span "Situation" at bounding box center [64, 41] width 30 height 10
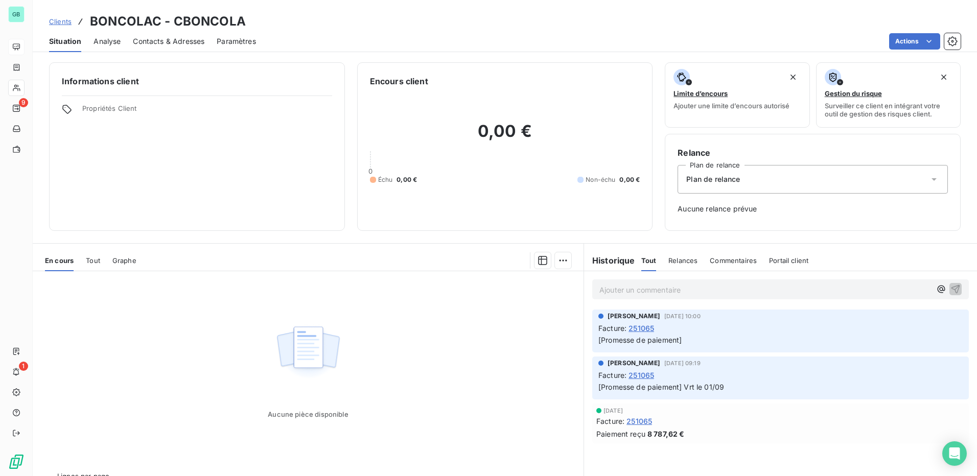
click at [60, 24] on span "Clients" at bounding box center [60, 21] width 22 height 8
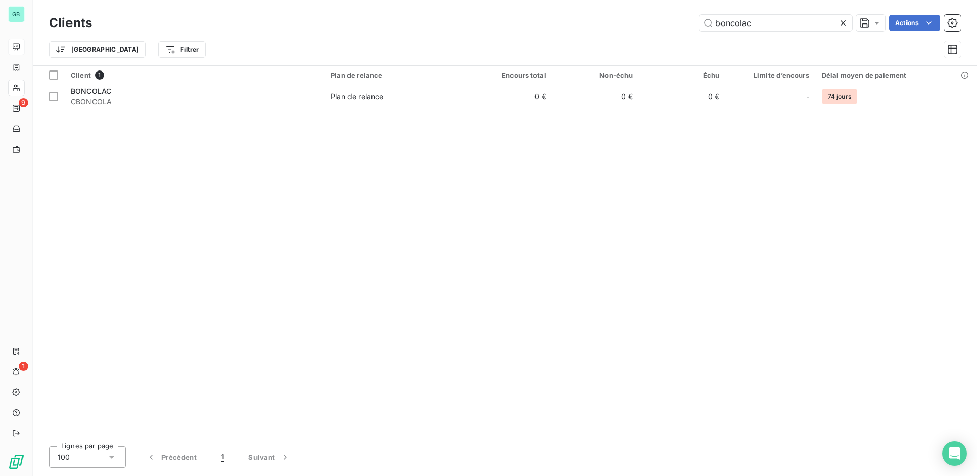
drag, startPoint x: 757, startPoint y: 25, endPoint x: 646, endPoint y: 25, distance: 110.4
click at [646, 25] on div "boncolac Actions" at bounding box center [532, 23] width 856 height 16
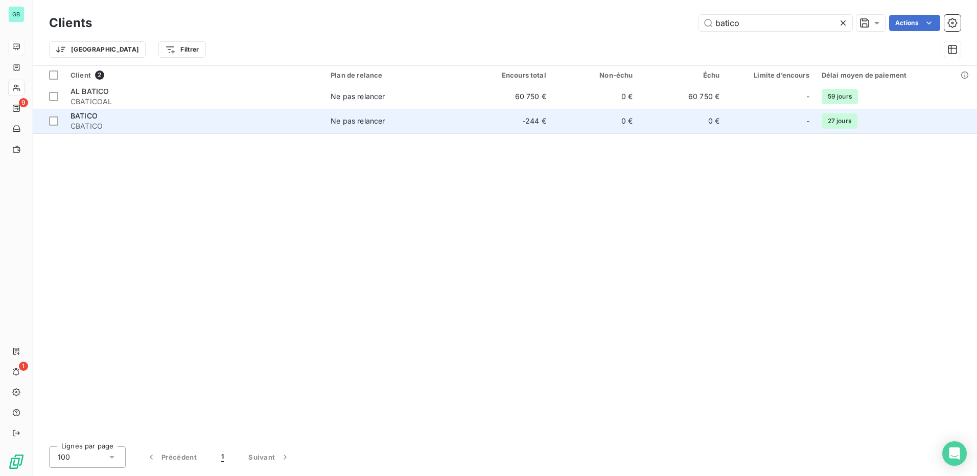
type input "batico"
click at [83, 118] on span "BATICO" at bounding box center [84, 115] width 27 height 9
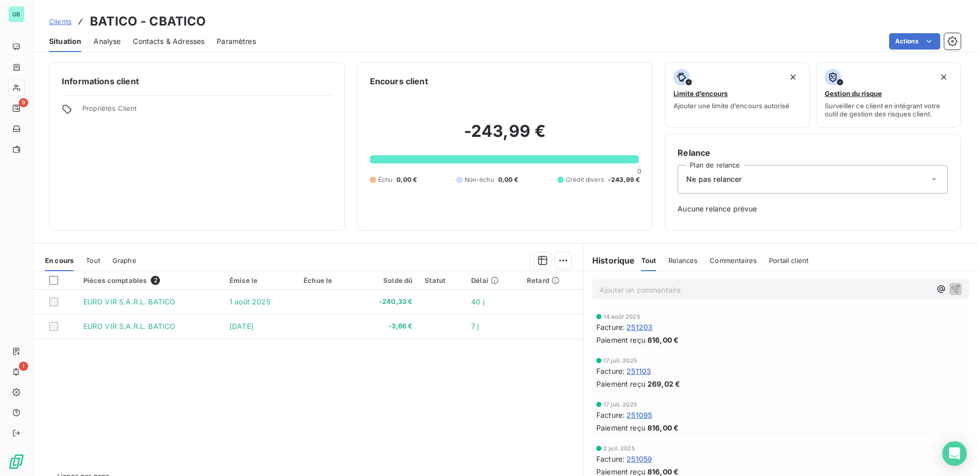
click at [795, 261] on span "Portail client" at bounding box center [788, 261] width 39 height 8
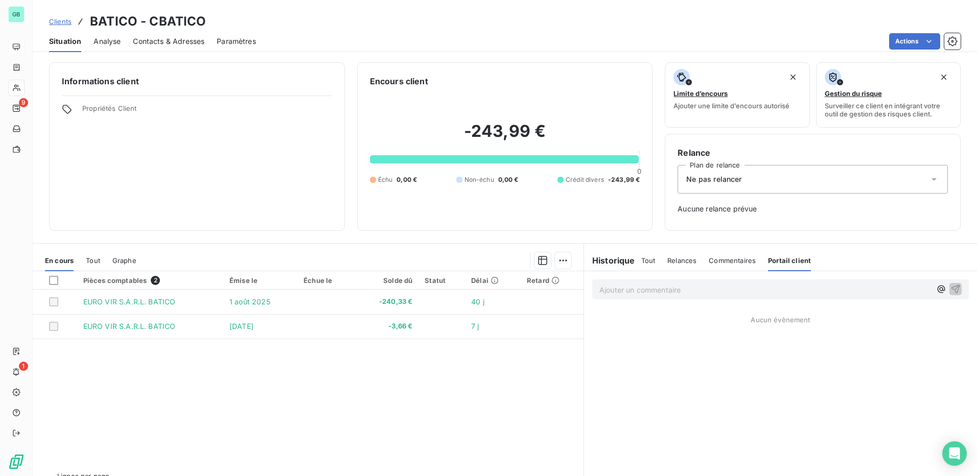
click at [641, 261] on span "Tout" at bounding box center [648, 261] width 14 height 8
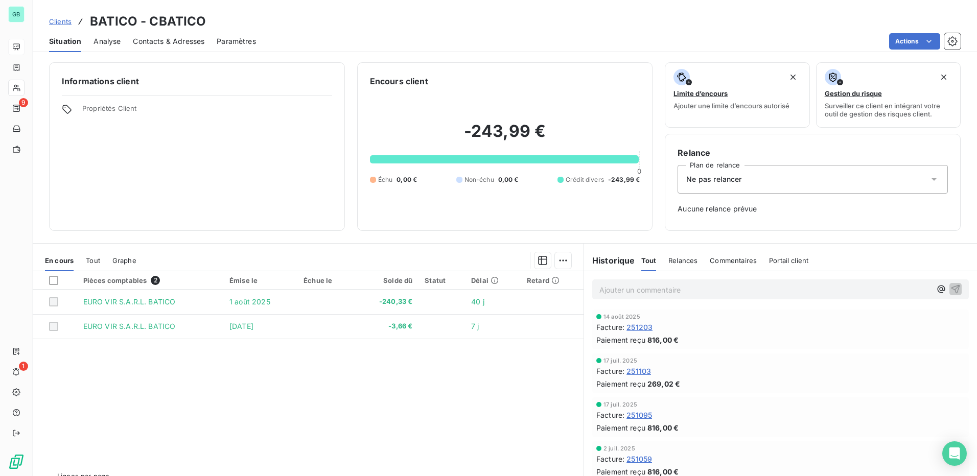
click at [95, 264] on span "Tout" at bounding box center [93, 261] width 14 height 8
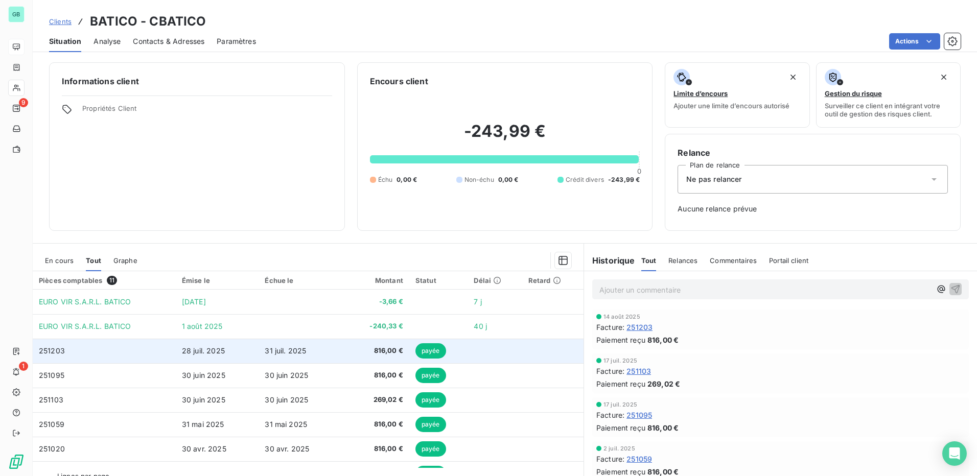
click at [377, 351] on span "816,00 €" at bounding box center [375, 351] width 55 height 10
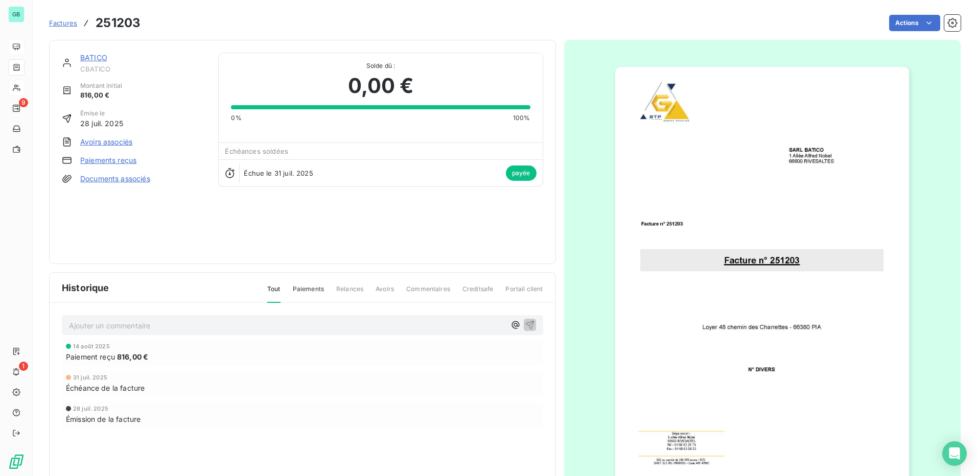
click at [306, 291] on span "Paiements" at bounding box center [308, 293] width 31 height 17
click at [270, 291] on span "Tout" at bounding box center [273, 293] width 13 height 17
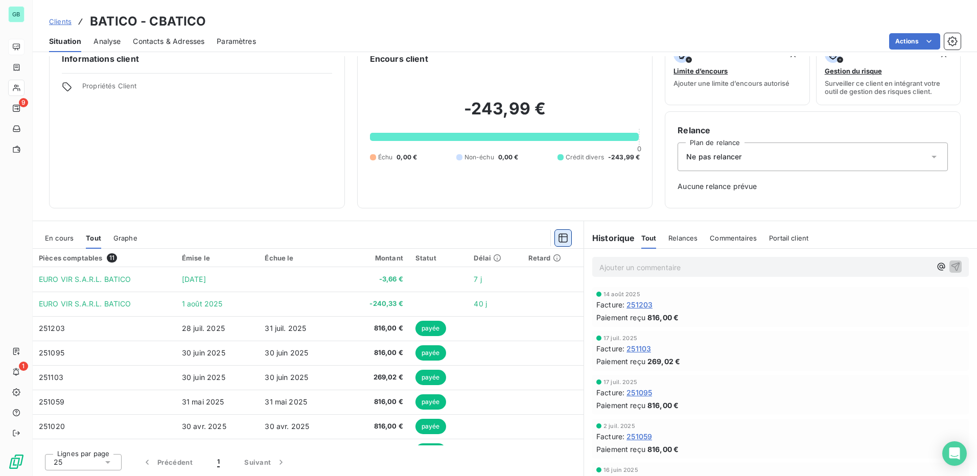
click at [560, 236] on icon "button" at bounding box center [563, 238] width 10 height 10
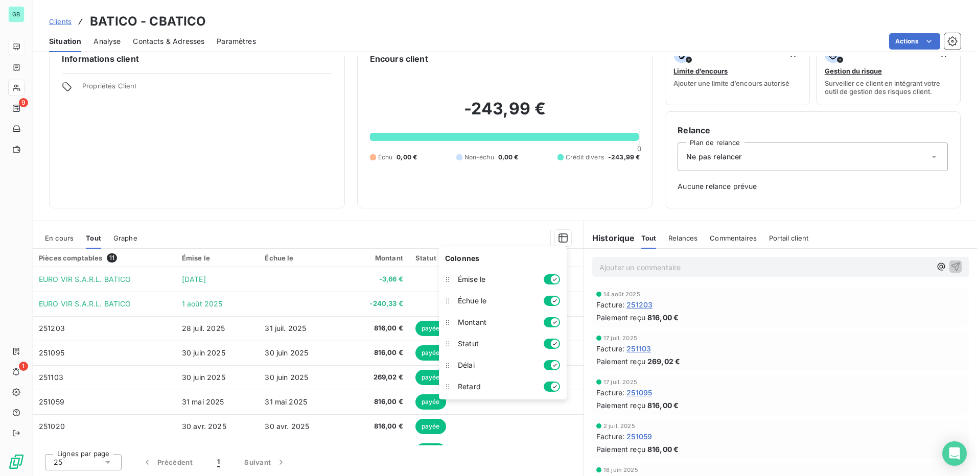
click at [506, 230] on div at bounding box center [361, 238] width 422 height 16
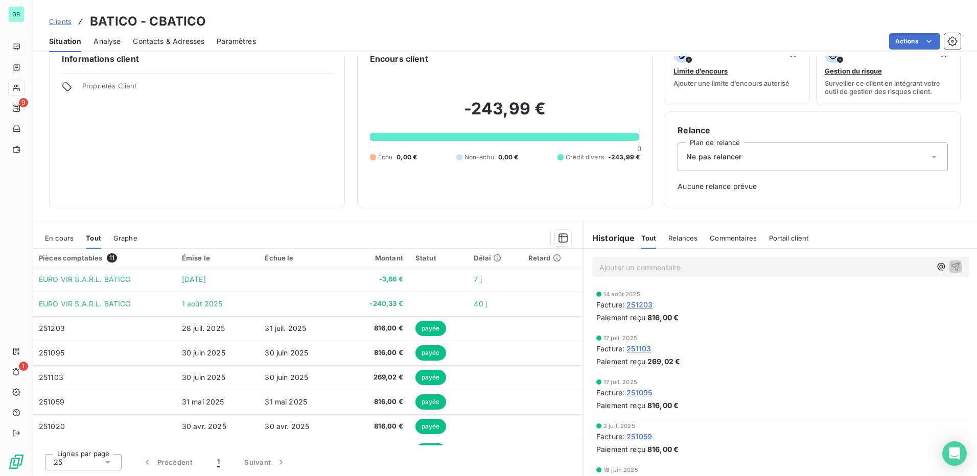
click at [127, 239] on span "Graphe" at bounding box center [125, 238] width 24 height 8
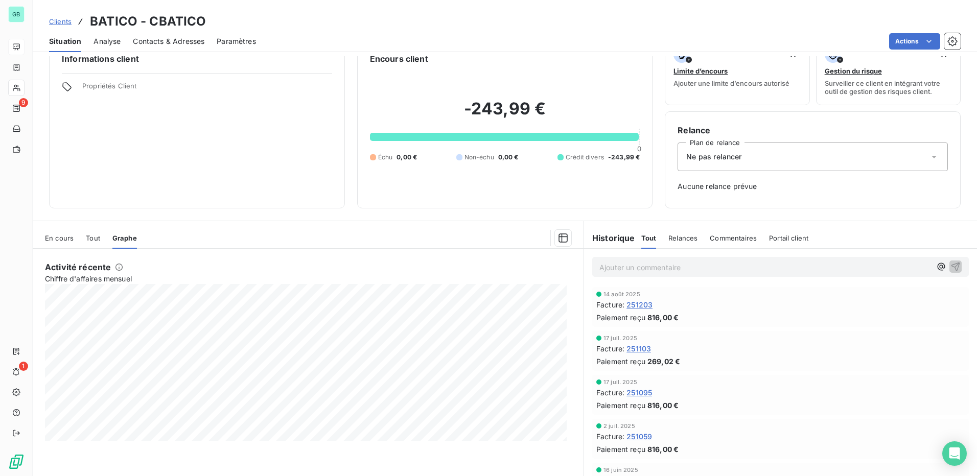
click at [96, 239] on span "Tout" at bounding box center [93, 238] width 14 height 8
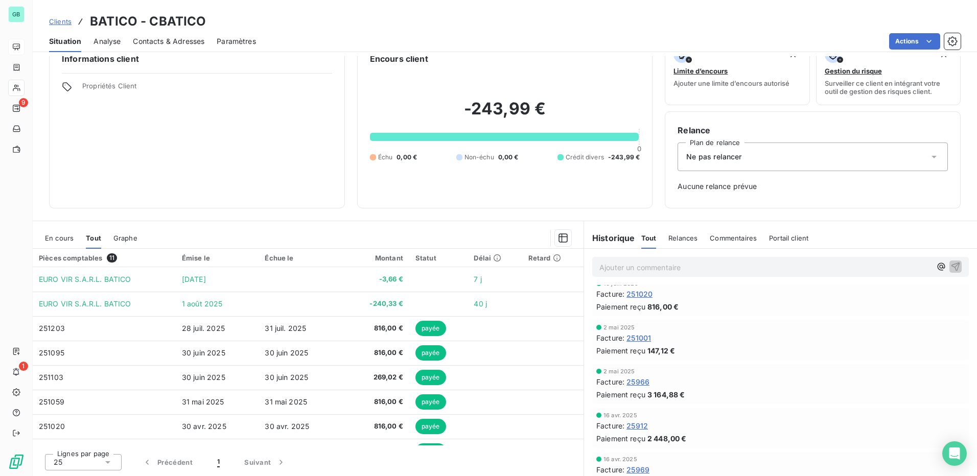
scroll to position [204, 0]
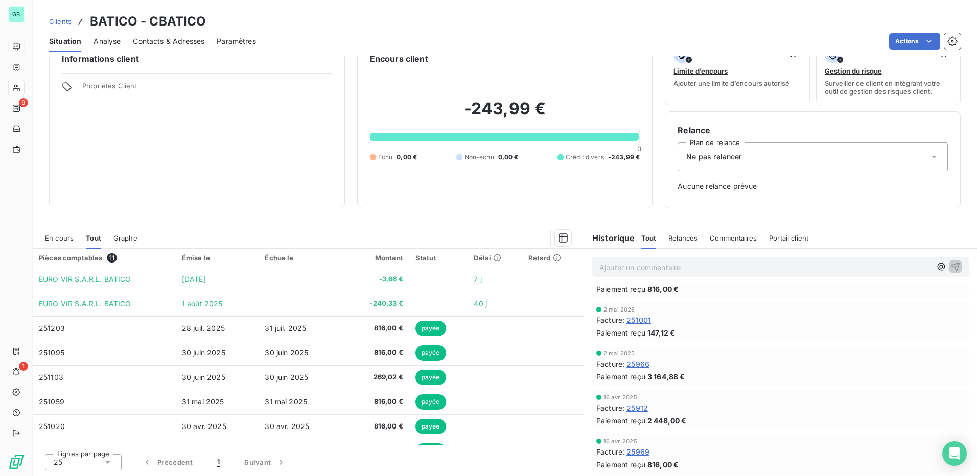
click at [633, 409] on span "25912" at bounding box center [637, 408] width 21 height 11
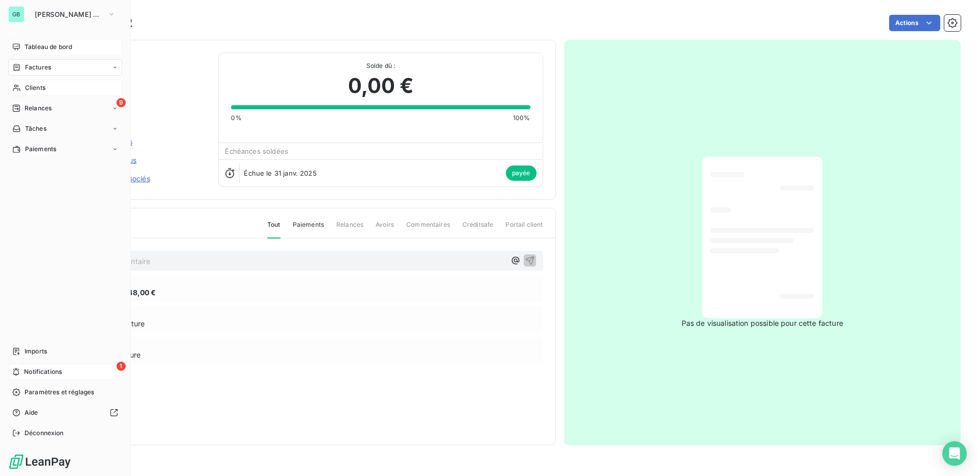
click at [43, 375] on span "Notifications" at bounding box center [43, 371] width 38 height 9
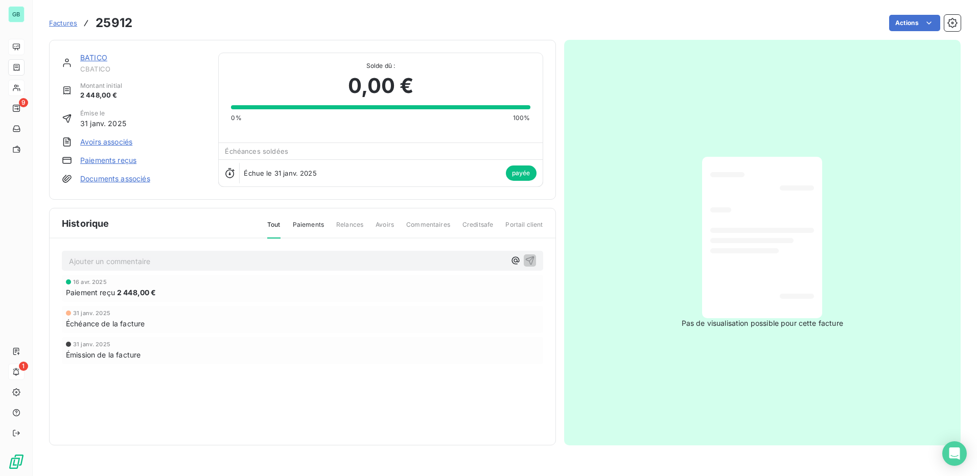
click at [336, 20] on div "Actions" at bounding box center [553, 23] width 816 height 16
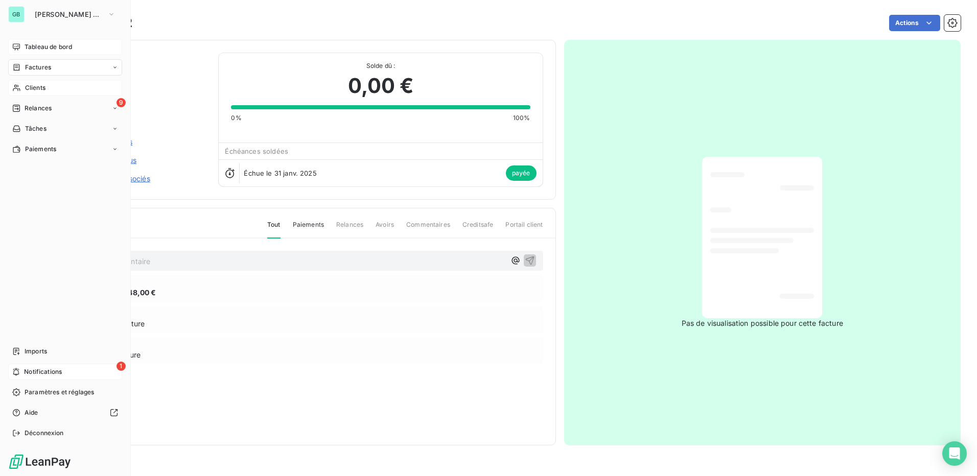
click at [28, 44] on span "Tableau de bord" at bounding box center [49, 46] width 48 height 9
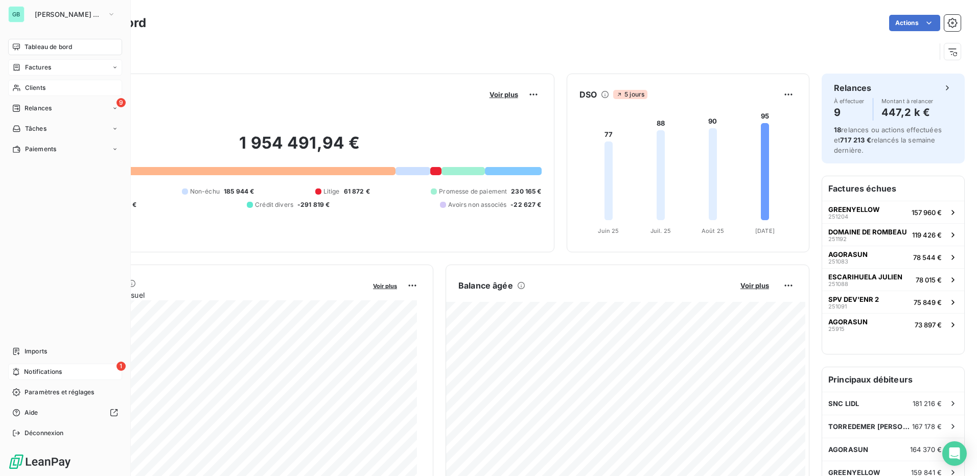
click at [55, 66] on div "Factures" at bounding box center [65, 67] width 114 height 16
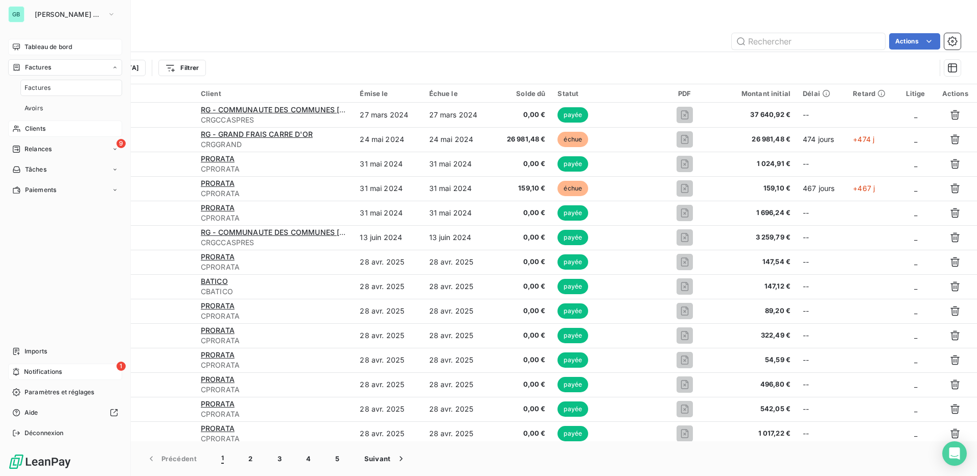
click at [53, 92] on div "Factures" at bounding box center [71, 88] width 102 height 16
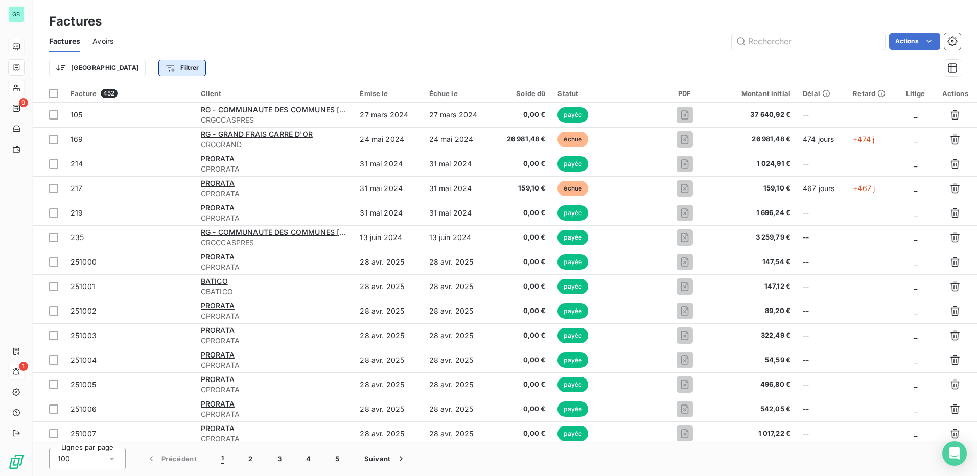
click at [130, 67] on html "GB 9 1 Factures Factures Avoirs Actions Trier Filtrer Facture 452 Client Émise …" at bounding box center [488, 238] width 977 height 476
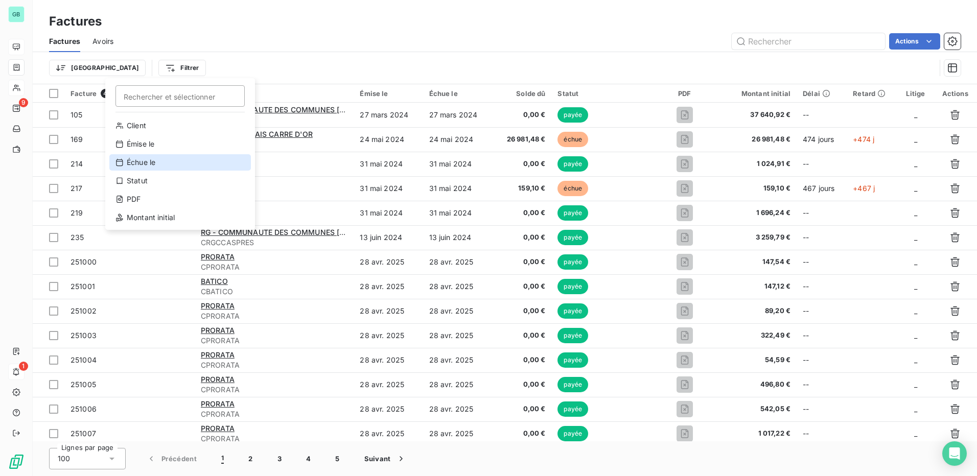
click at [147, 165] on div "Échue le" at bounding box center [180, 162] width 142 height 16
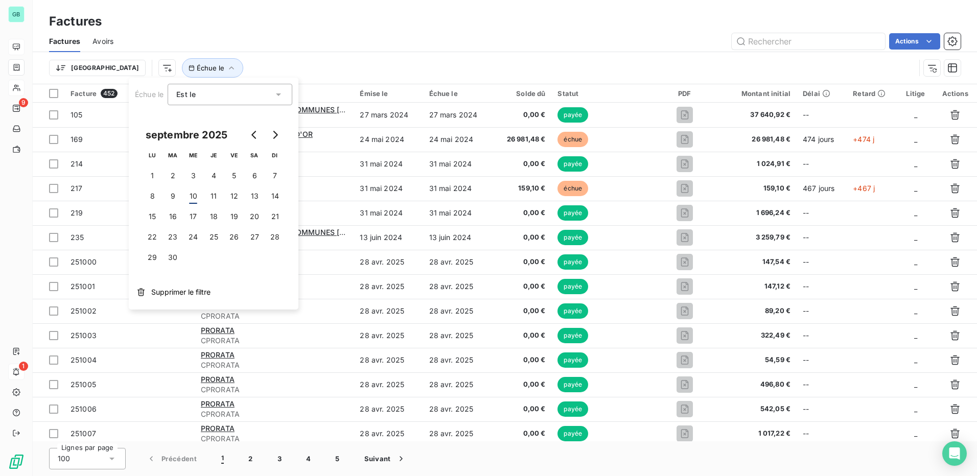
click at [230, 64] on div "Trier Échue le" at bounding box center [482, 67] width 866 height 19
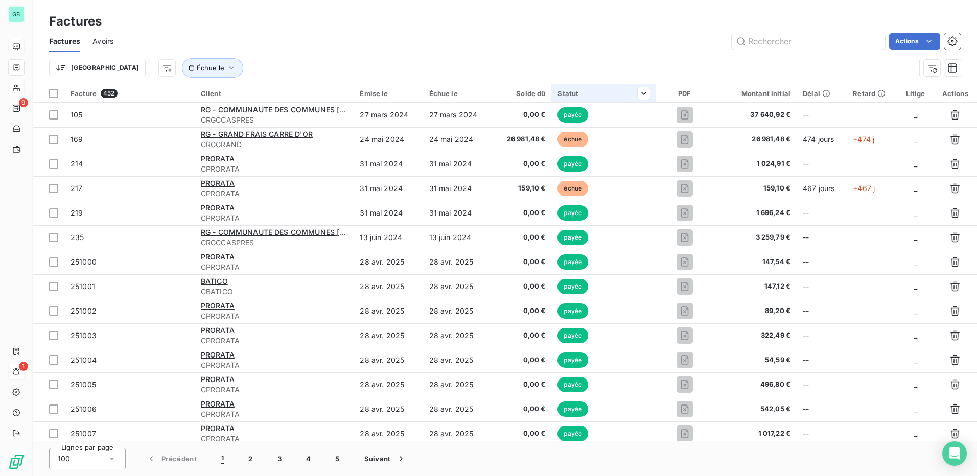
click at [579, 92] on div "Statut" at bounding box center [604, 93] width 92 height 8
click at [628, 122] on icon at bounding box center [630, 120] width 10 height 10
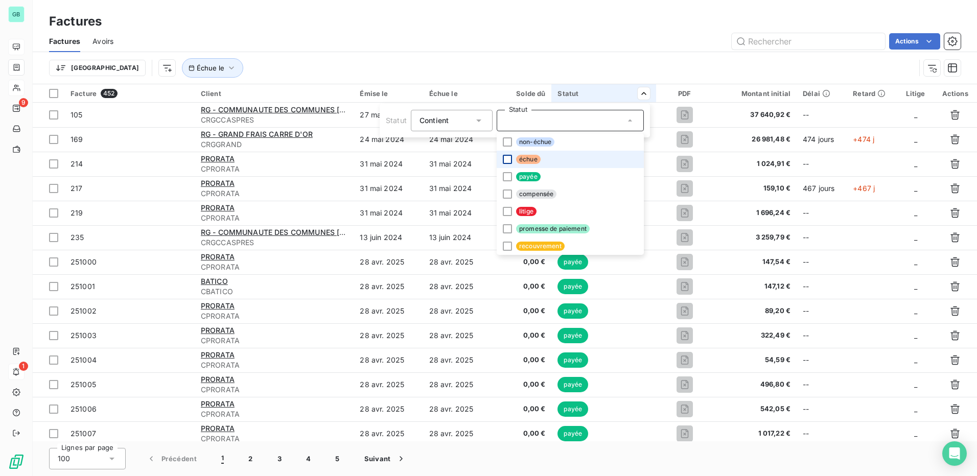
click at [509, 160] on div at bounding box center [507, 159] width 9 height 9
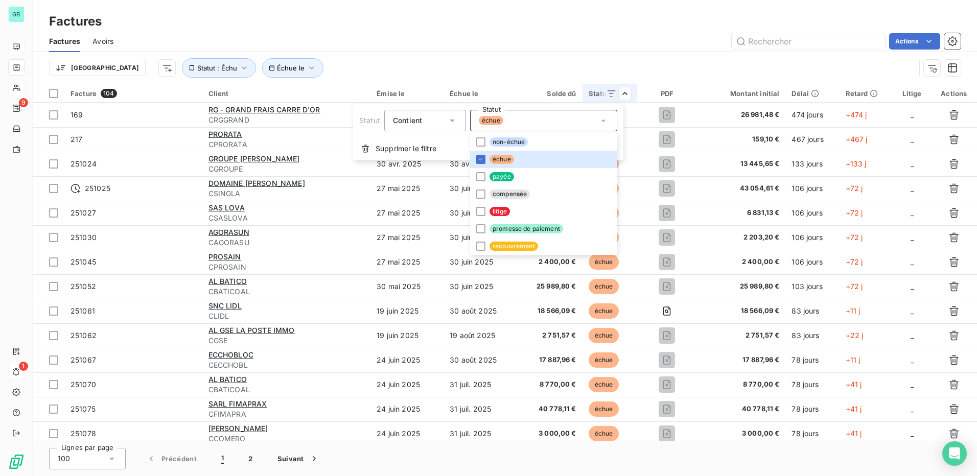
click at [188, 67] on html "GB 9 1 Factures Factures Avoirs Actions Trier Échue le Statut : Échu Facture 10…" at bounding box center [488, 238] width 977 height 476
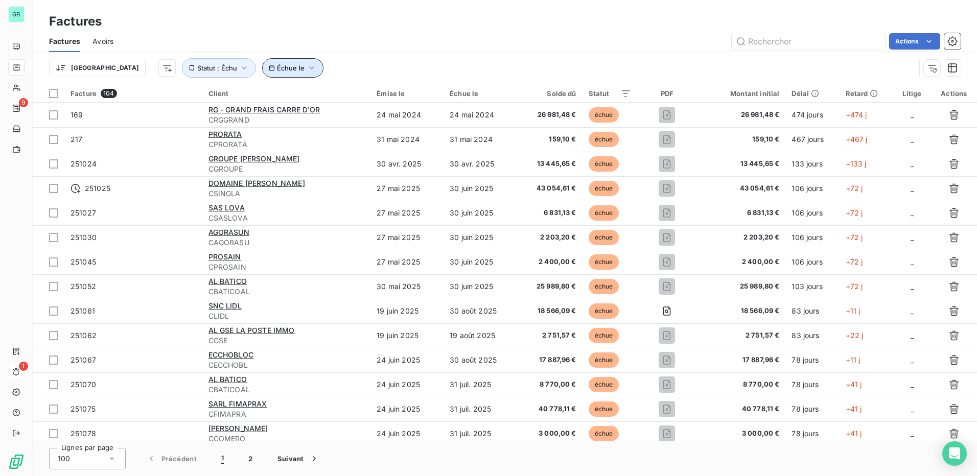
click at [277, 67] on span "Échue le" at bounding box center [291, 68] width 28 height 8
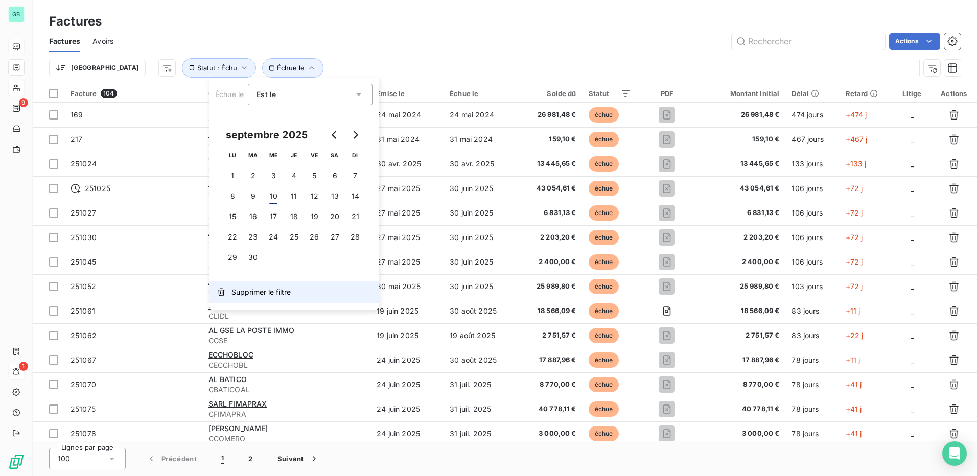
click at [249, 296] on span "Supprimer le filtre" at bounding box center [260, 292] width 59 height 10
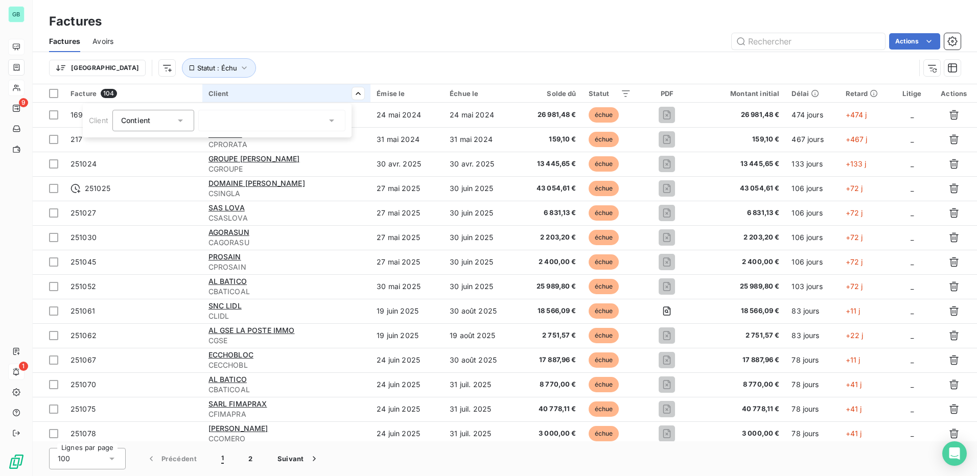
click at [181, 121] on icon at bounding box center [180, 121] width 5 height 3
click at [347, 92] on html "GB 9 1 Factures Factures Avoirs Actions Trier Statut : Échu Facture 104 Client …" at bounding box center [488, 238] width 977 height 476
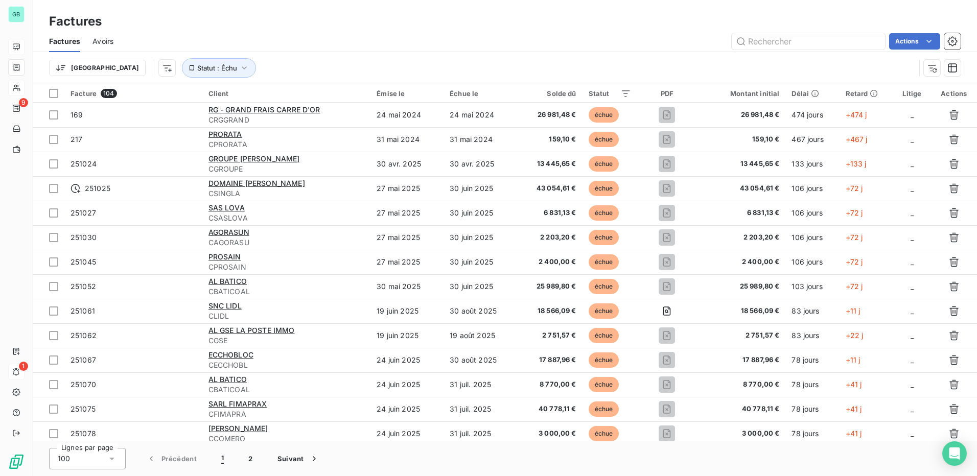
click at [80, 67] on html "GB 9 1 Factures Factures Avoirs Actions Trier Statut : Échu Facture 104 Client …" at bounding box center [488, 238] width 977 height 476
click at [115, 67] on html "GB 9 1 Factures Factures Avoirs Actions Trier Rechercher et sélectionner Réfere…" at bounding box center [488, 238] width 977 height 476
click at [115, 67] on html "GB 9 1 Factures Factures Avoirs Actions Trier Statut : Échu Facture 104 Client …" at bounding box center [488, 238] width 977 height 476
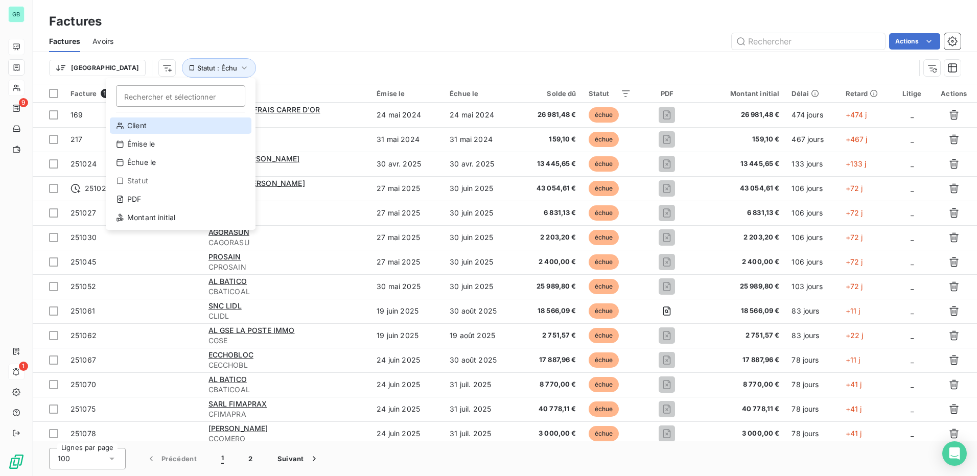
click at [138, 127] on div "Client" at bounding box center [181, 126] width 142 height 16
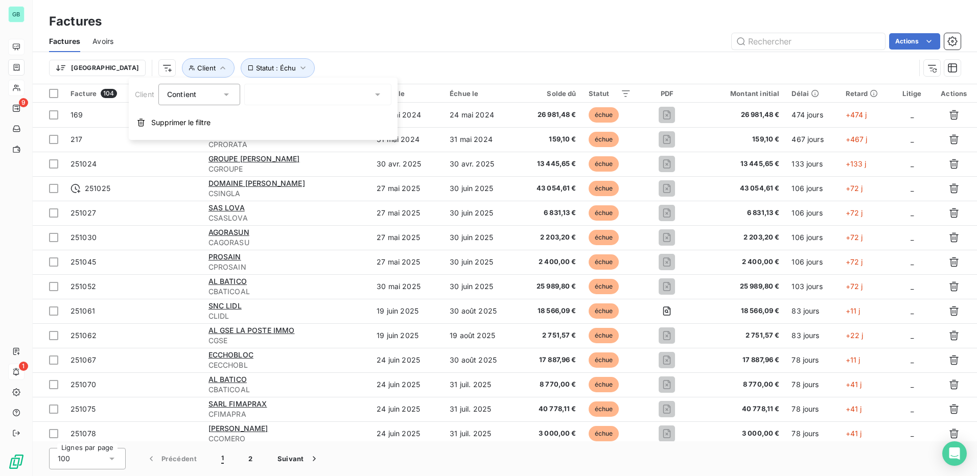
click at [363, 62] on div "Trier Client Statut : Échu" at bounding box center [482, 67] width 866 height 19
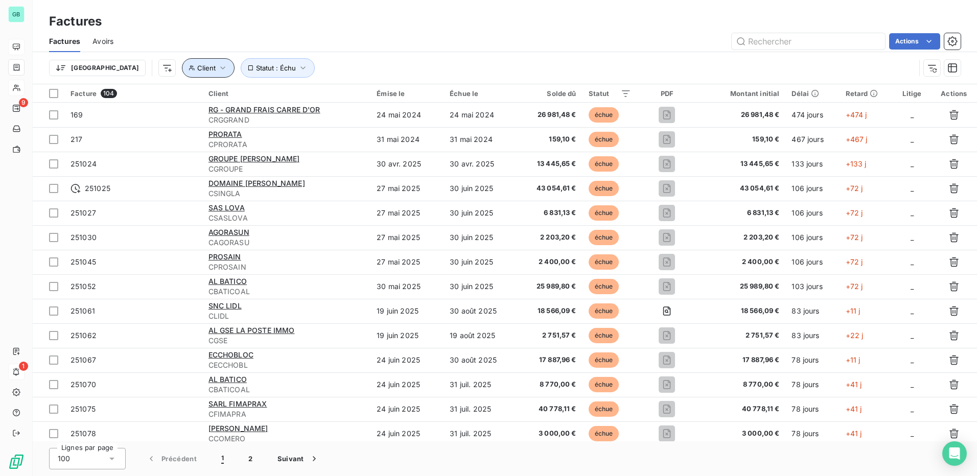
click at [218, 70] on icon "button" at bounding box center [223, 68] width 10 height 10
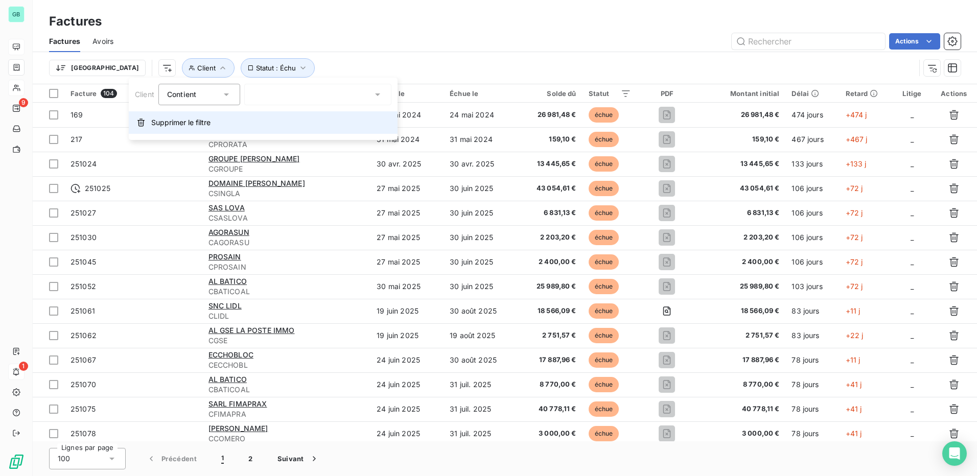
click at [154, 120] on span "Supprimer le filtre" at bounding box center [180, 123] width 59 height 10
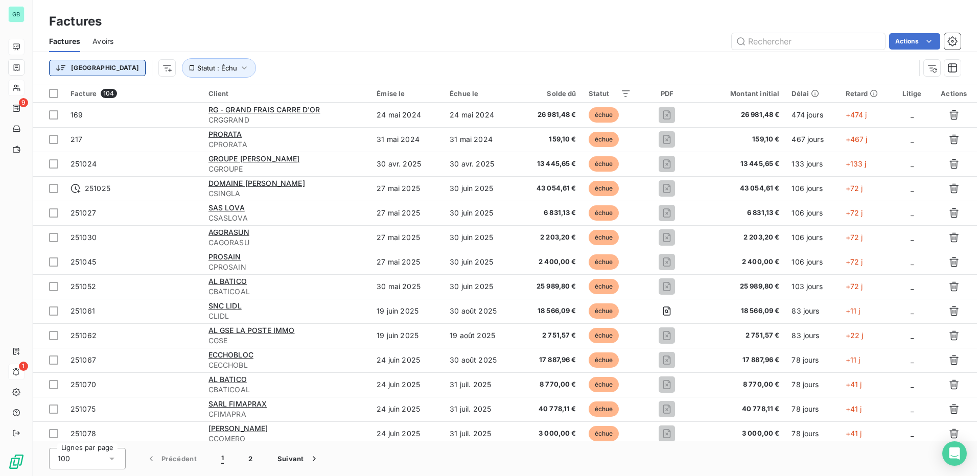
click at [63, 69] on html "GB 9 1 Factures Factures Avoirs Actions Trier Statut : Échu Facture 104 Client …" at bounding box center [488, 238] width 977 height 476
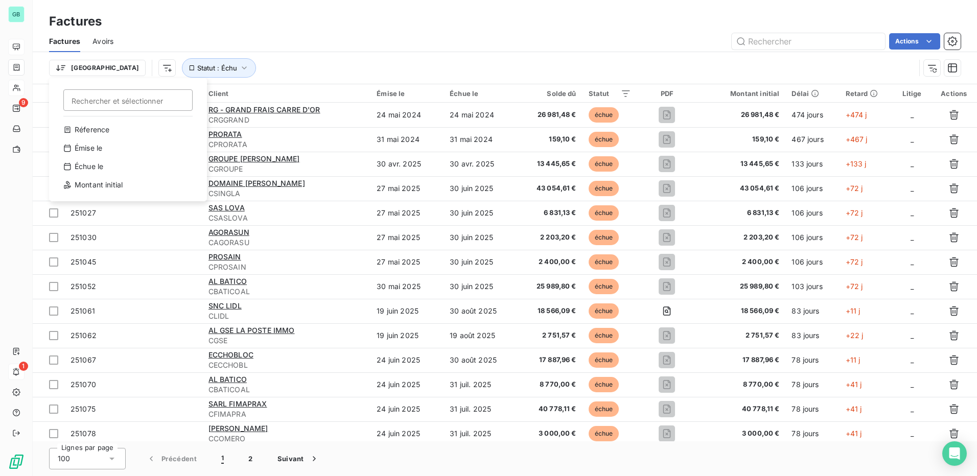
click at [235, 68] on html "GB 9 1 Factures Factures Avoirs Actions Trier Rechercher et sélectionner Réfere…" at bounding box center [488, 238] width 977 height 476
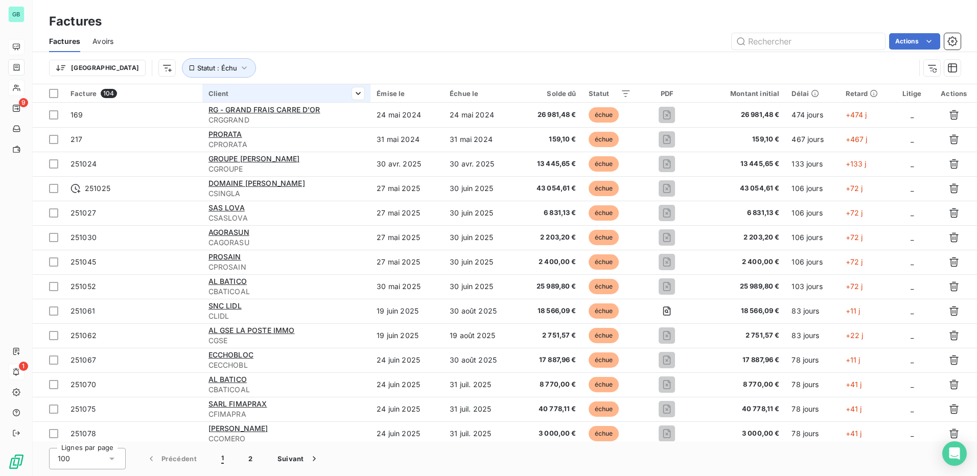
click at [220, 97] on div "Client" at bounding box center [286, 93] width 156 height 8
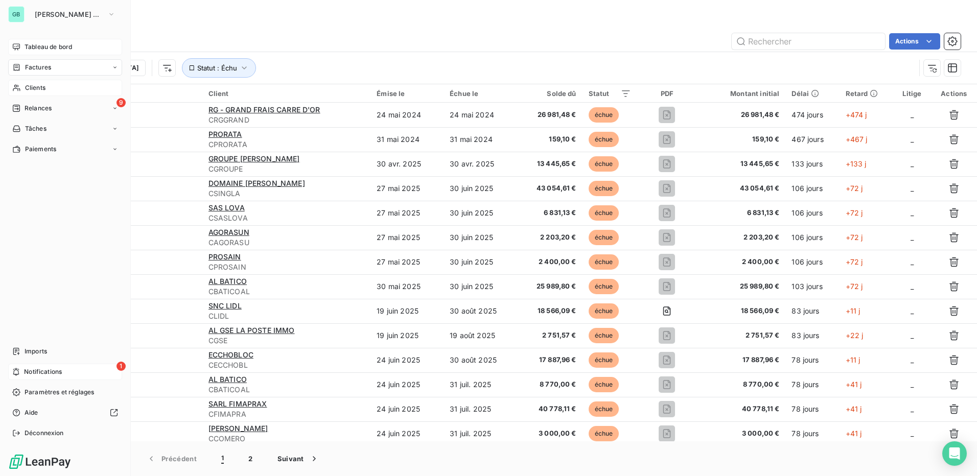
click at [36, 90] on span "Clients" at bounding box center [35, 87] width 20 height 9
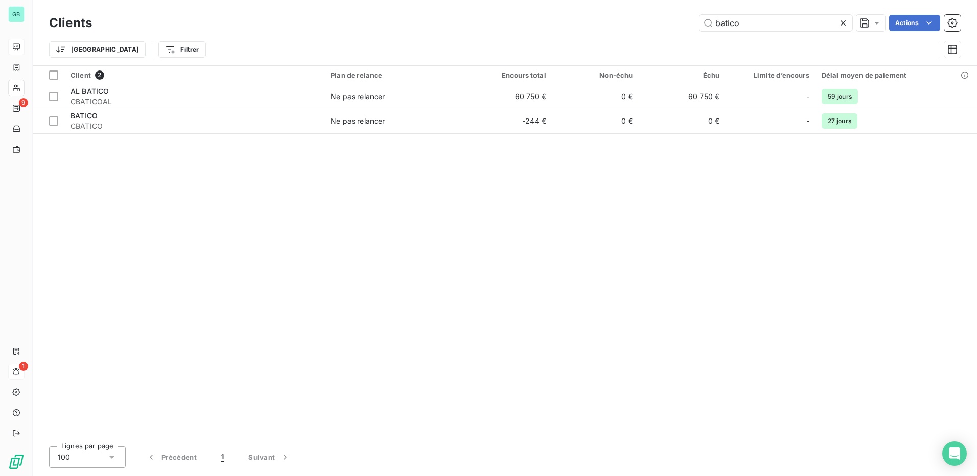
click at [843, 23] on icon at bounding box center [843, 23] width 10 height 10
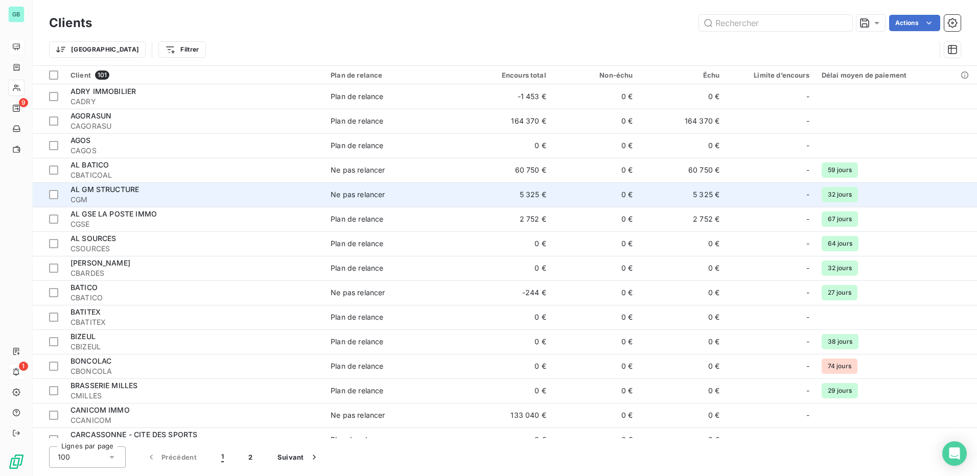
click at [99, 187] on span "AL GM STRUCTURE" at bounding box center [105, 189] width 68 height 9
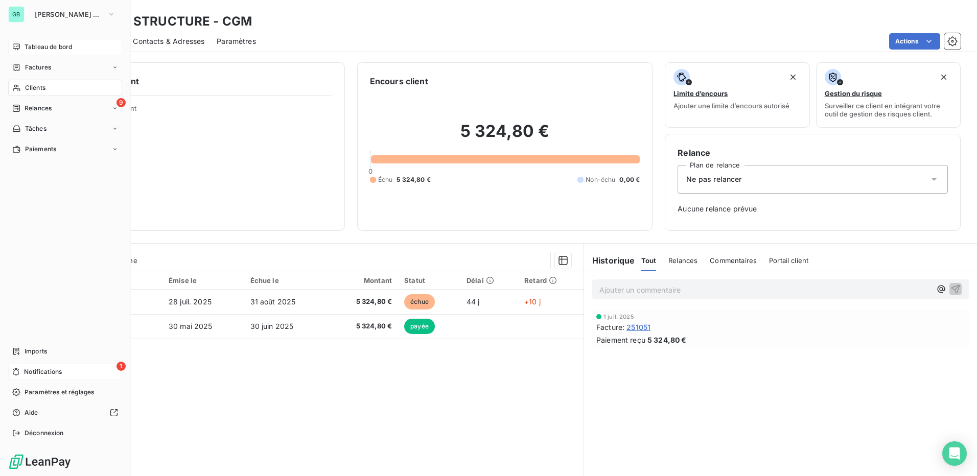
click at [29, 49] on span "Tableau de bord" at bounding box center [49, 46] width 48 height 9
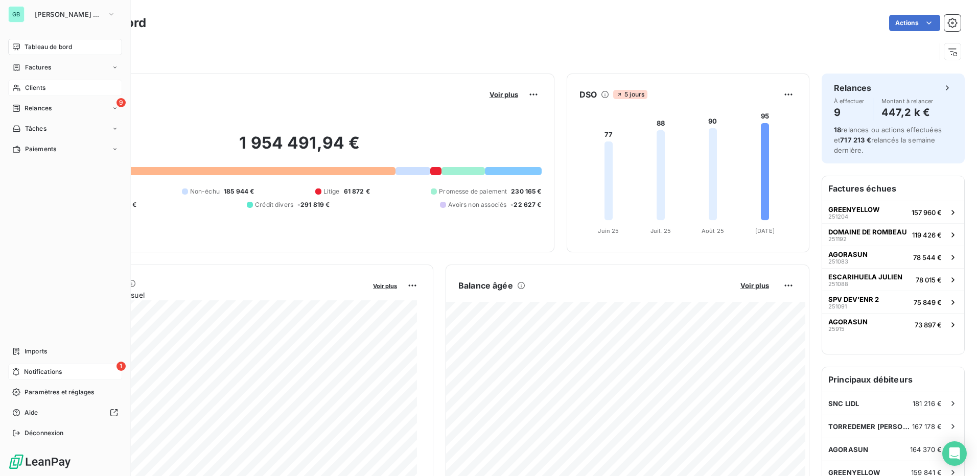
click at [26, 86] on span "Clients" at bounding box center [35, 87] width 20 height 9
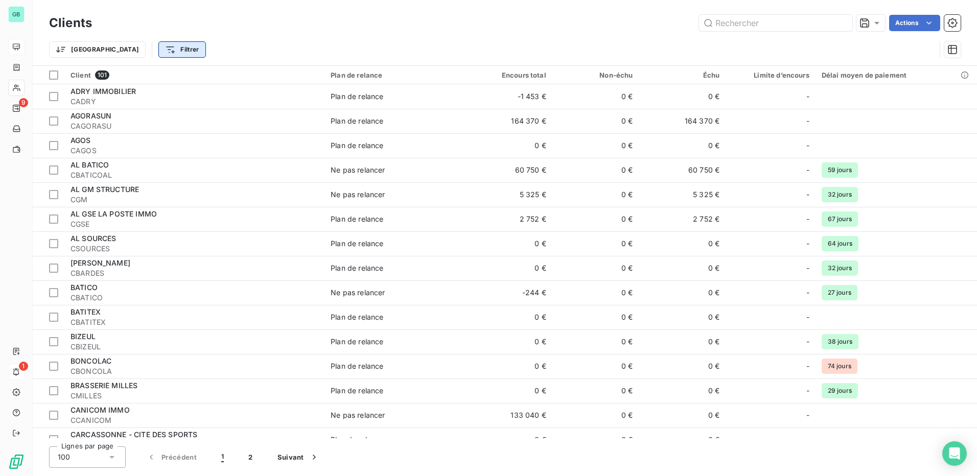
click at [130, 49] on html "GB 9 1 Clients Actions Trier Filtrer Client 101 Plan de relance Encours total N…" at bounding box center [488, 238] width 977 height 476
click at [76, 50] on html "GB 9 1 Clients Actions Trier Filtrer Client 101 Plan de relance Encours total N…" at bounding box center [488, 238] width 977 height 476
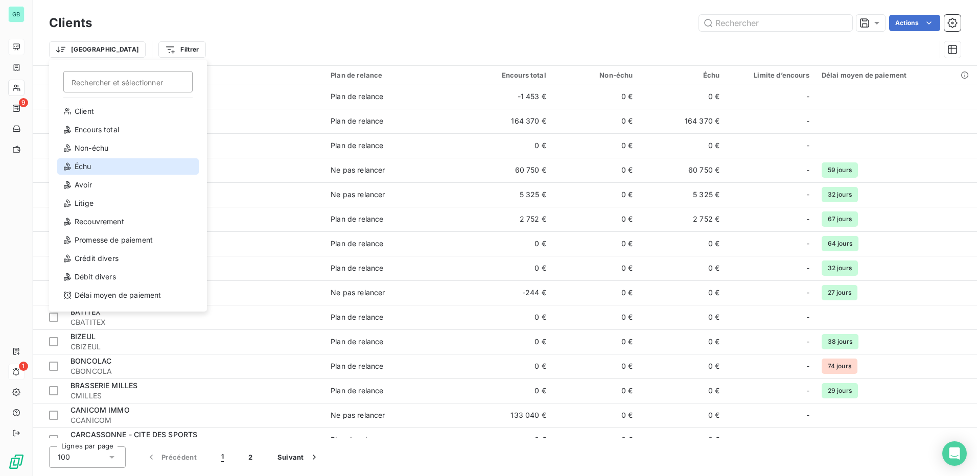
click at [79, 166] on div "Échu" at bounding box center [128, 166] width 142 height 16
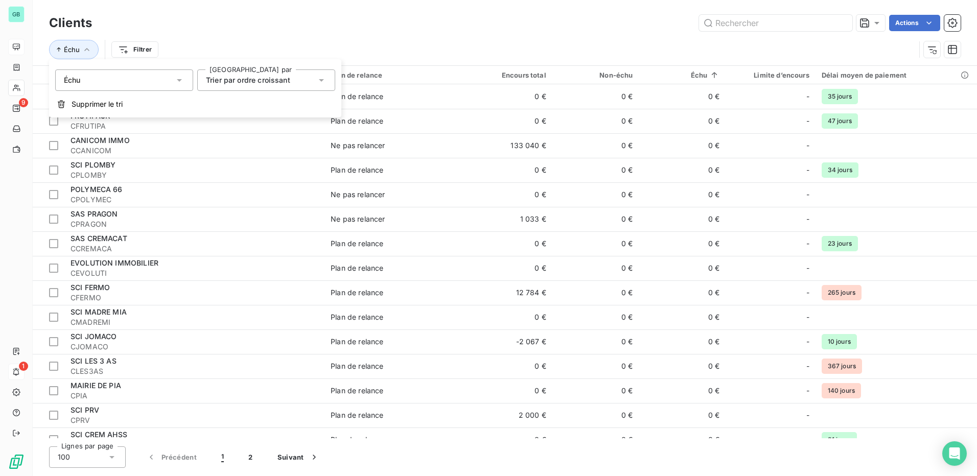
click at [323, 81] on icon at bounding box center [321, 80] width 10 height 10
click at [320, 124] on li "Trier par ordre décroissant" at bounding box center [266, 122] width 138 height 18
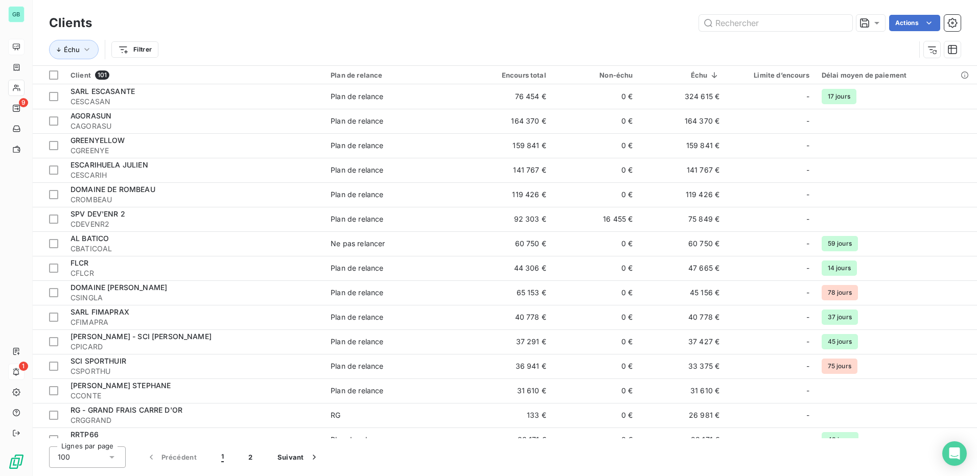
click at [415, 47] on div "Échu Filtrer" at bounding box center [482, 49] width 866 height 19
